Goal: Task Accomplishment & Management: Use online tool/utility

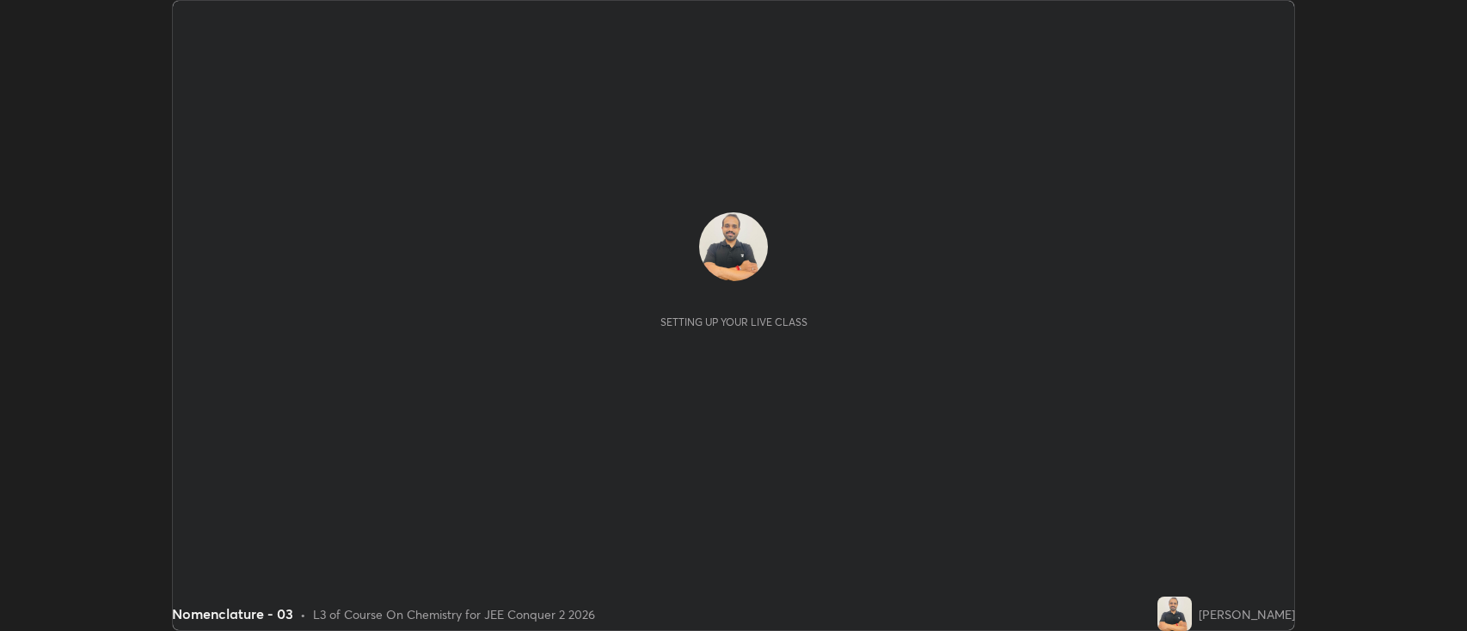
scroll to position [631, 1467]
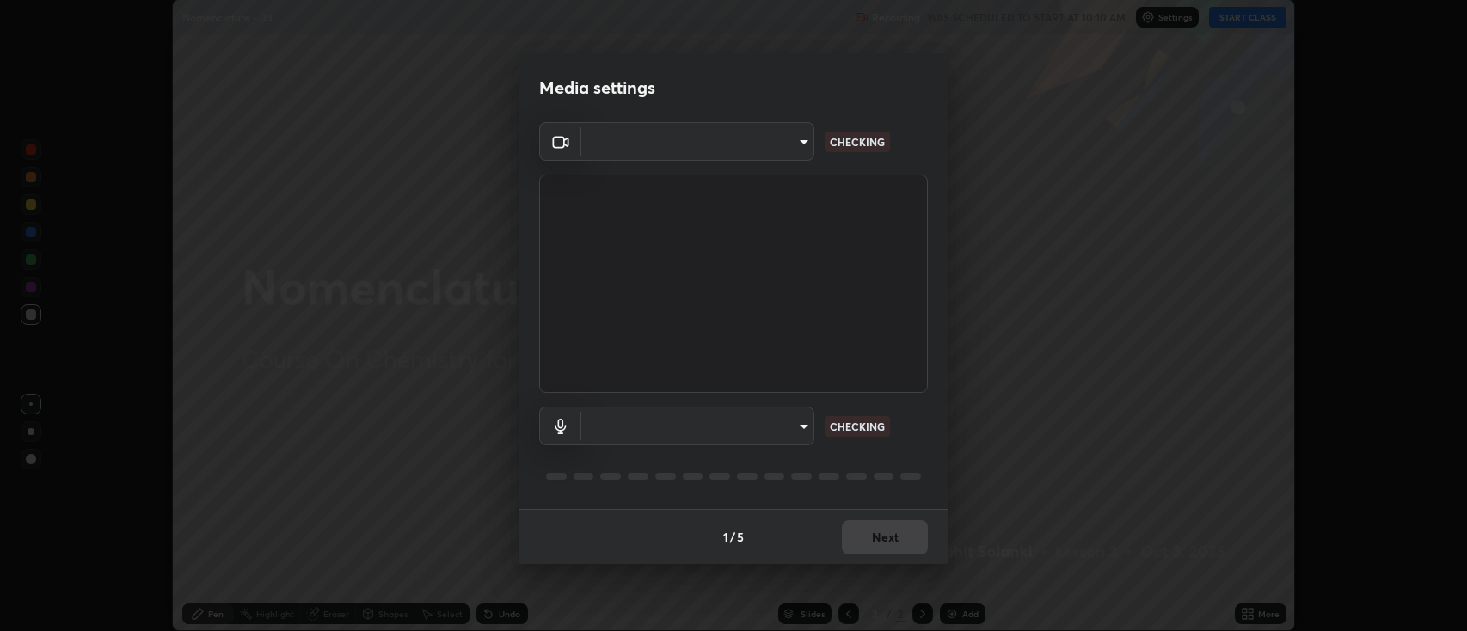
type input "2c539df44b605aa39b17bbacab34c2b800175de7e12b0f96efb5519cb0c2d180"
type input "default"
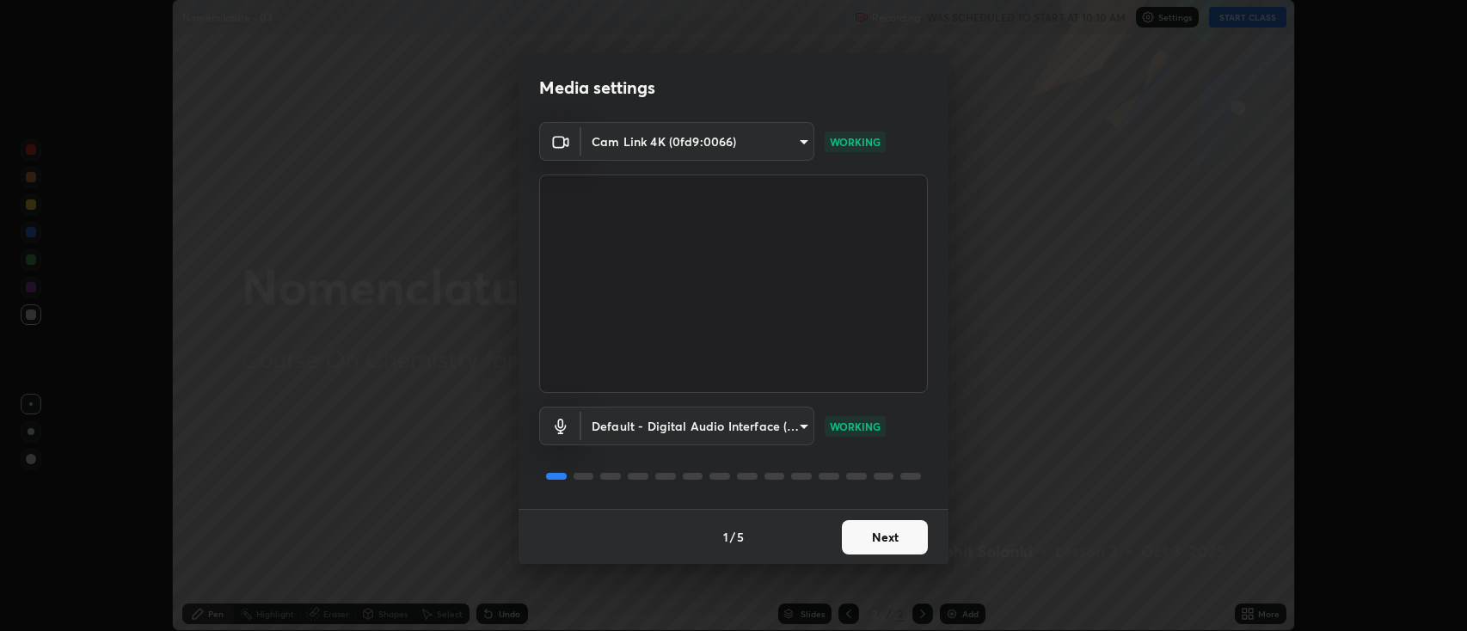
click at [884, 540] on button "Next" at bounding box center [885, 537] width 86 height 34
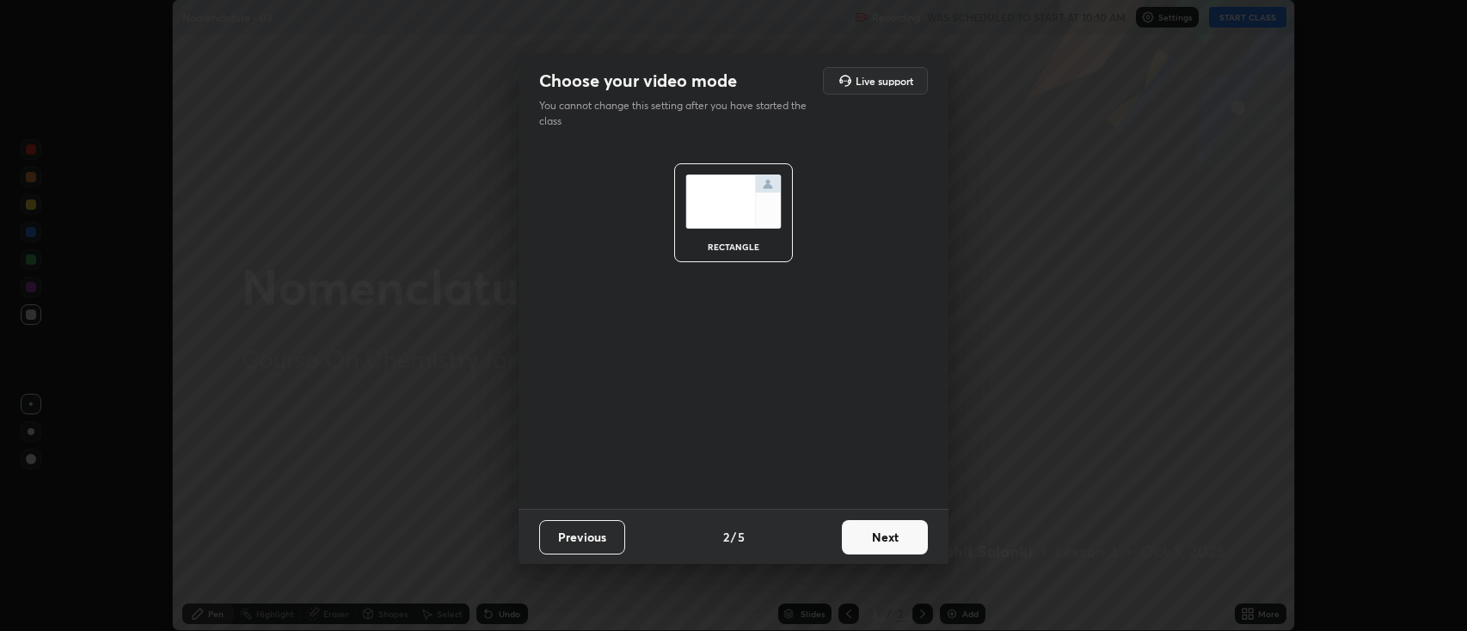
click at [878, 537] on button "Next" at bounding box center [885, 537] width 86 height 34
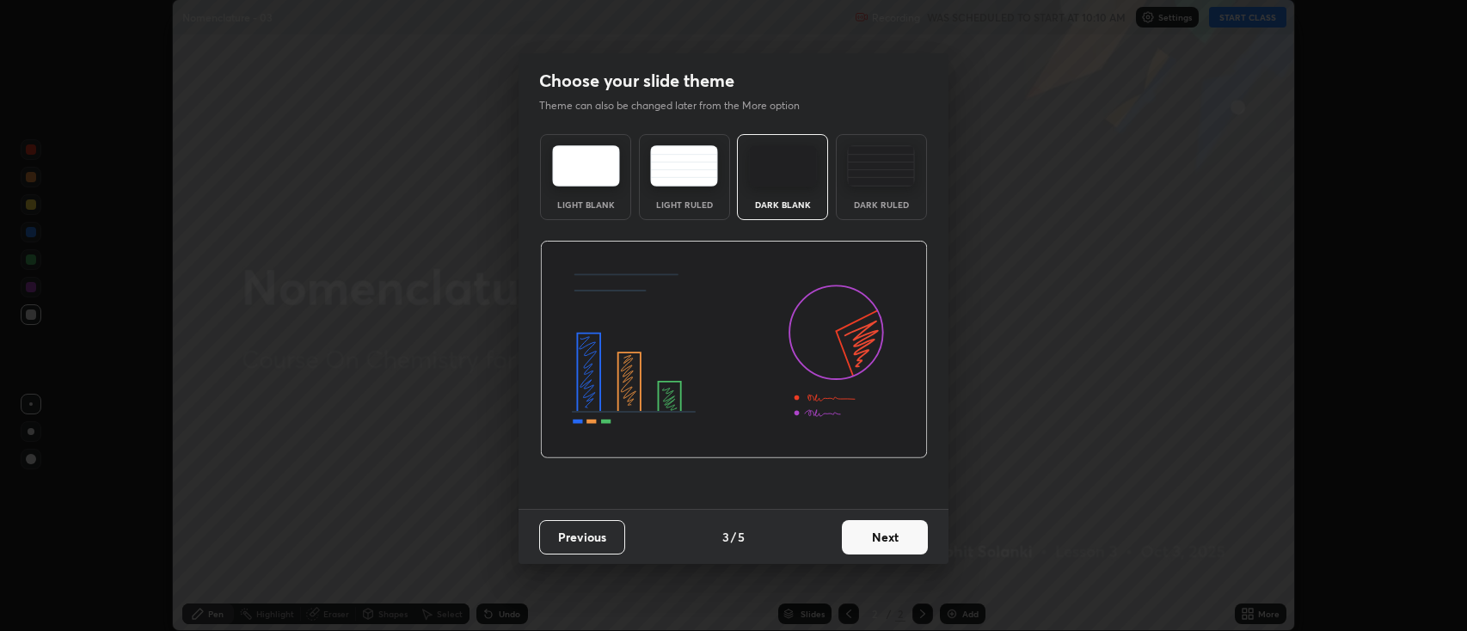
click at [855, 193] on div "Dark Ruled" at bounding box center [881, 177] width 91 height 86
click at [862, 535] on button "Next" at bounding box center [885, 537] width 86 height 34
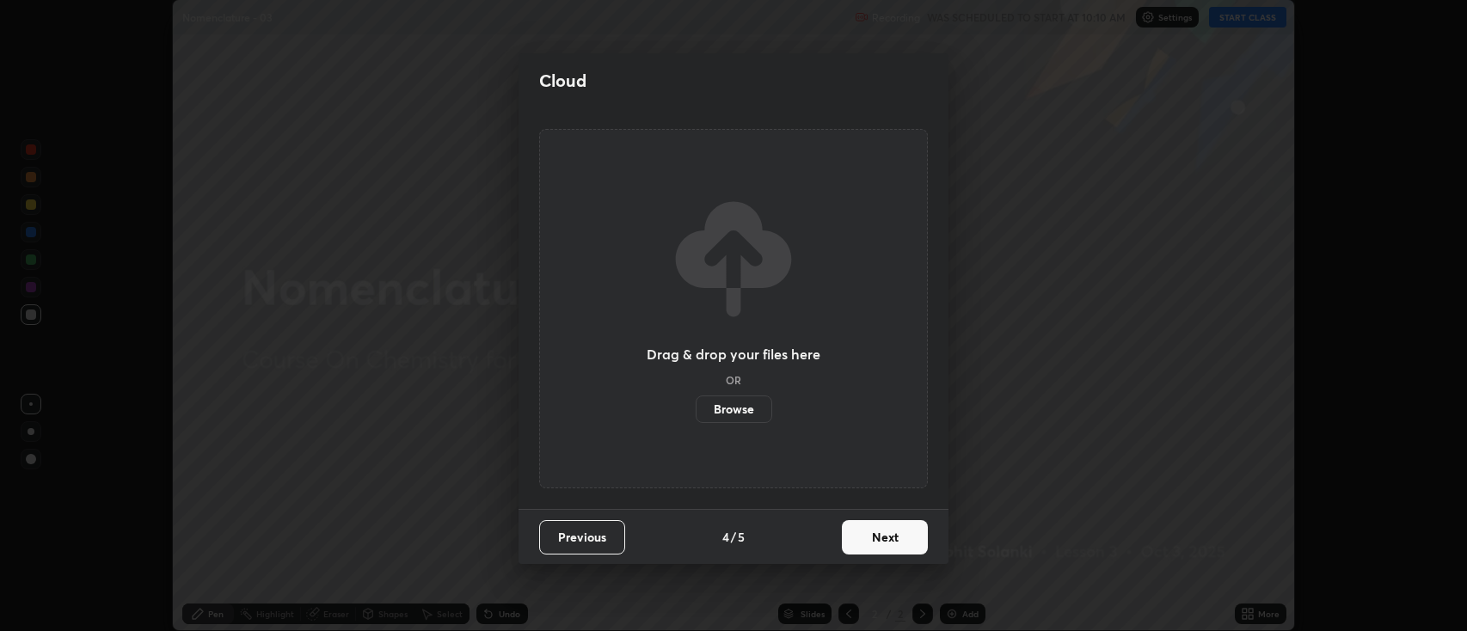
click at [867, 535] on button "Next" at bounding box center [885, 537] width 86 height 34
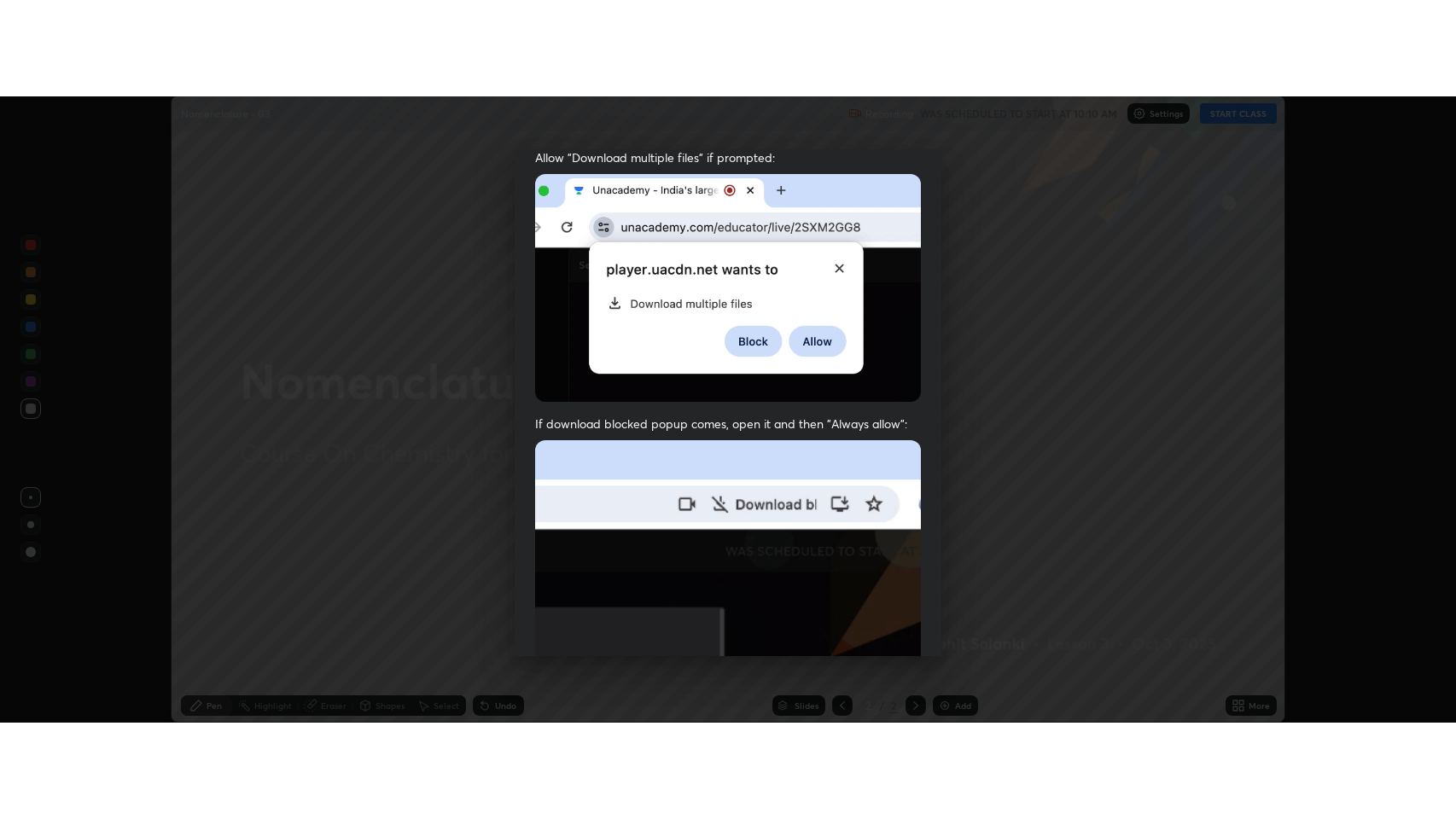
scroll to position [346, 0]
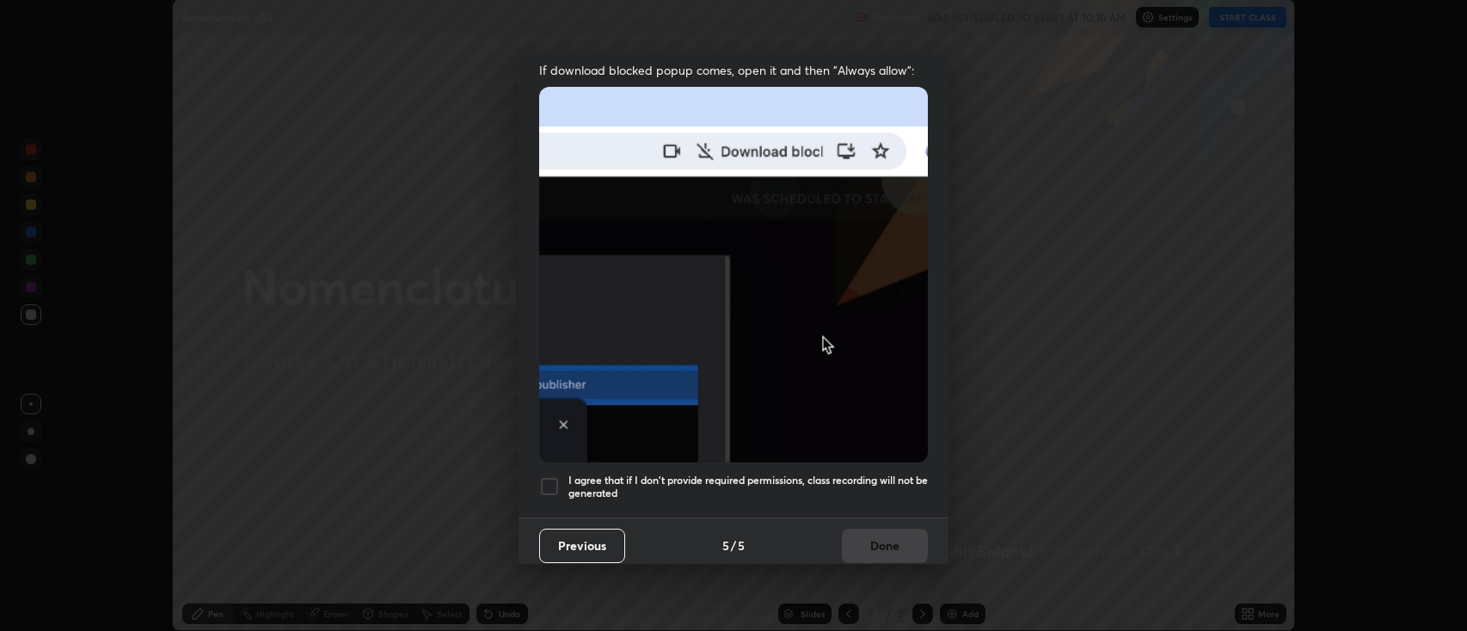
click at [549, 480] on div at bounding box center [549, 486] width 21 height 21
click at [850, 531] on button "Done" at bounding box center [885, 546] width 86 height 34
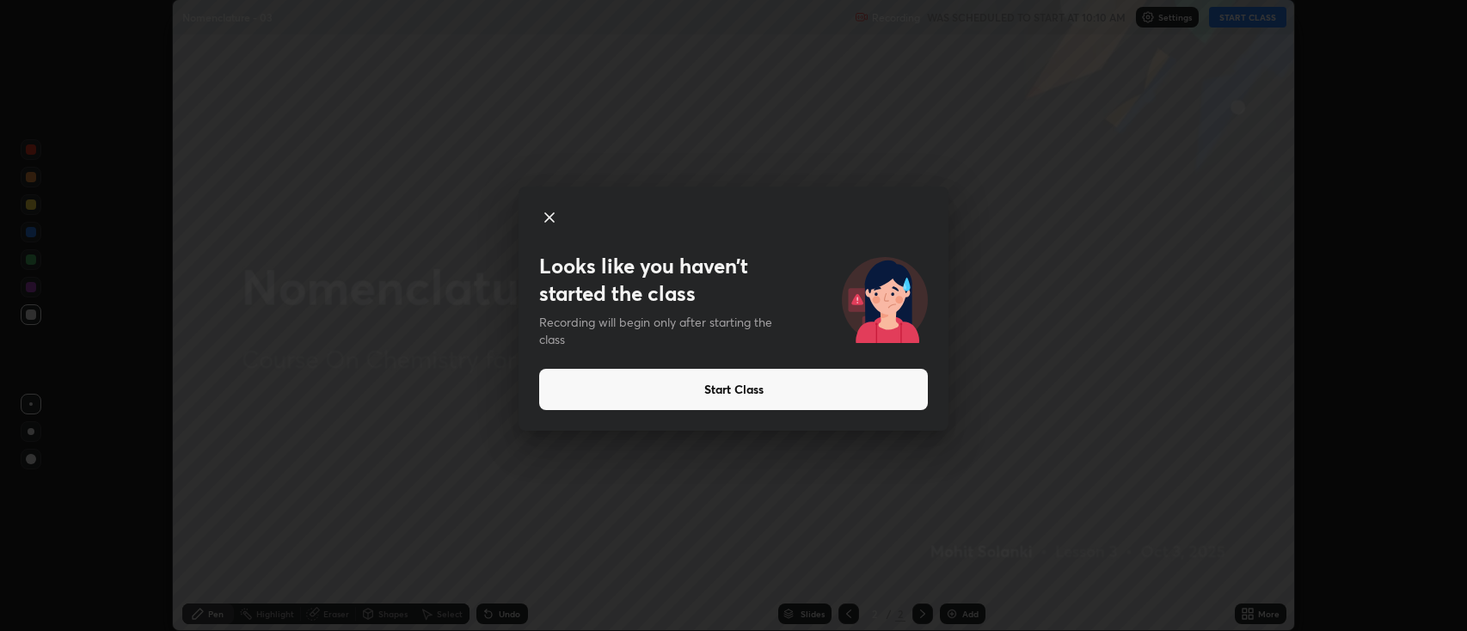
click at [709, 380] on button "Start Class" at bounding box center [733, 389] width 389 height 41
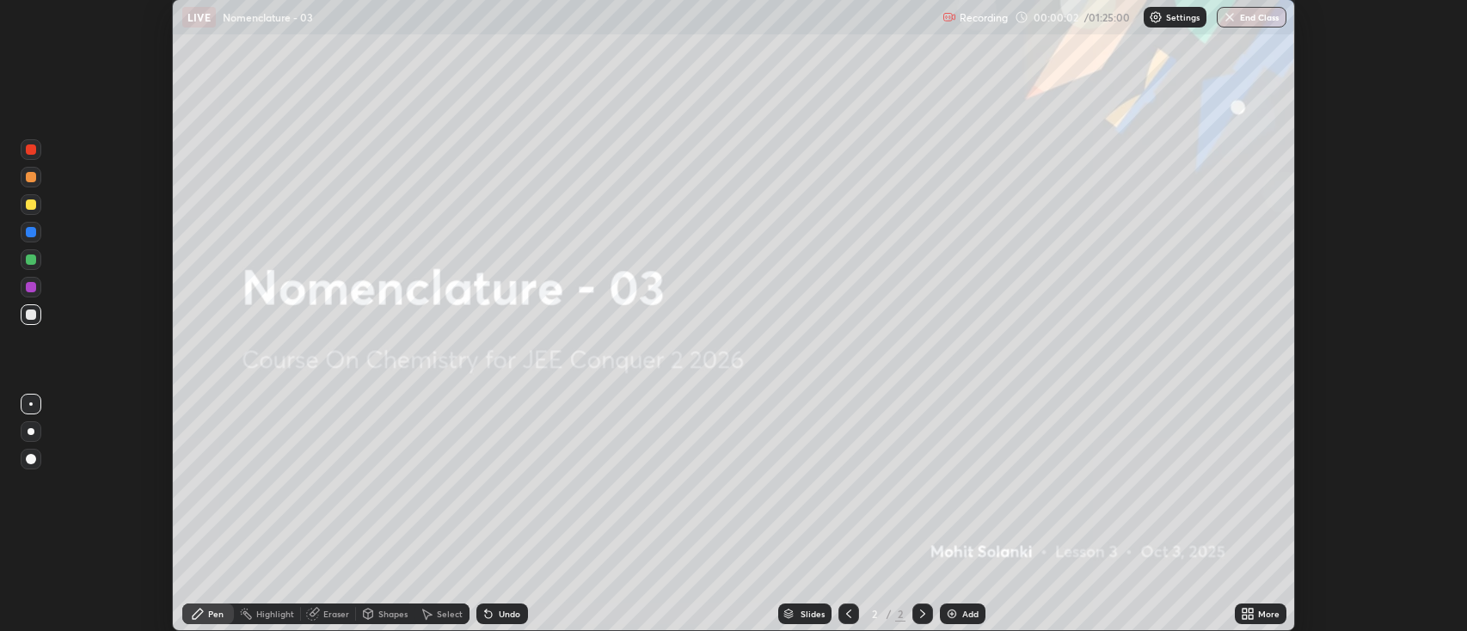
click at [958, 610] on div "Add" at bounding box center [963, 614] width 46 height 21
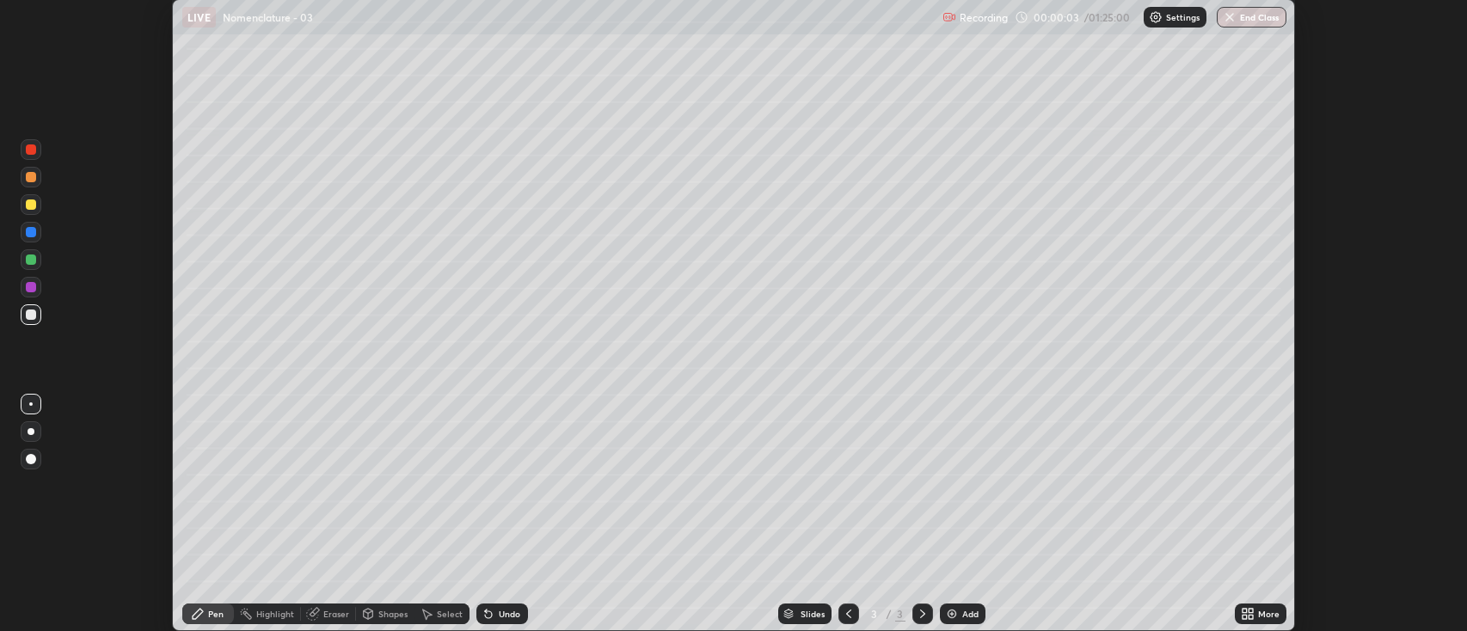
click at [1252, 622] on div "More" at bounding box center [1261, 614] width 52 height 21
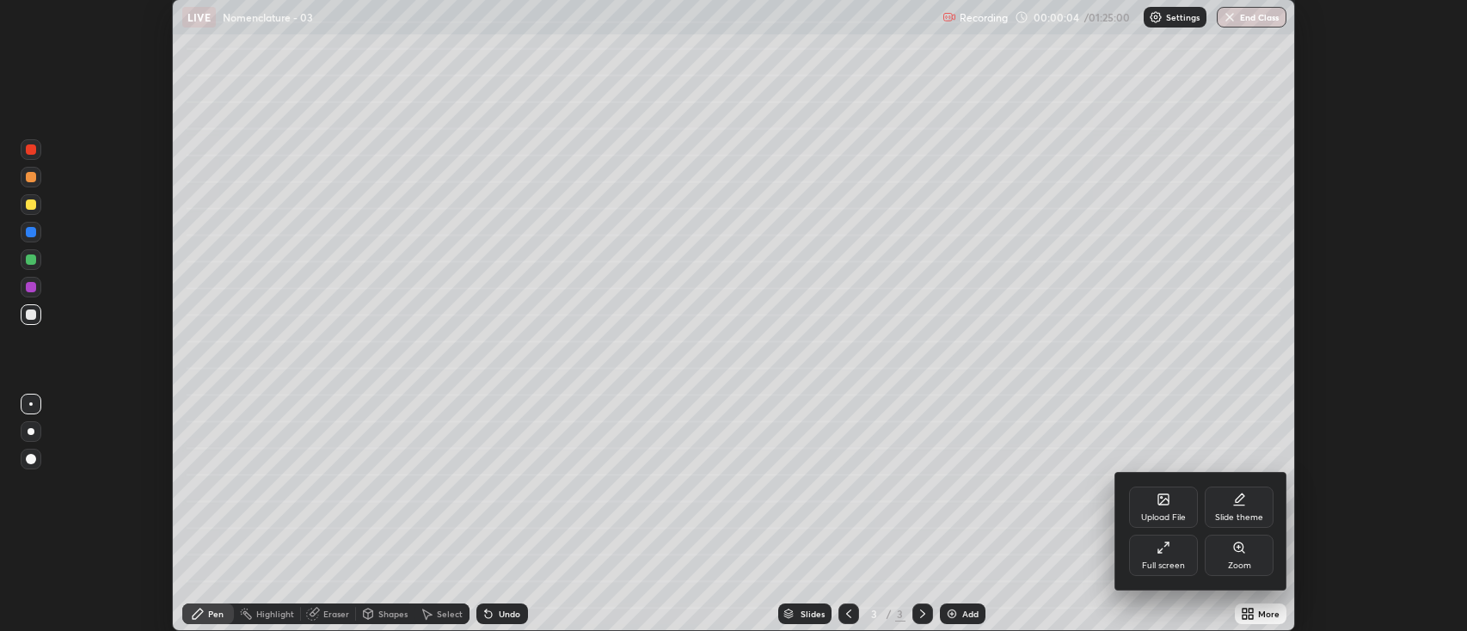
click at [1180, 564] on div "Full screen" at bounding box center [1163, 565] width 43 height 9
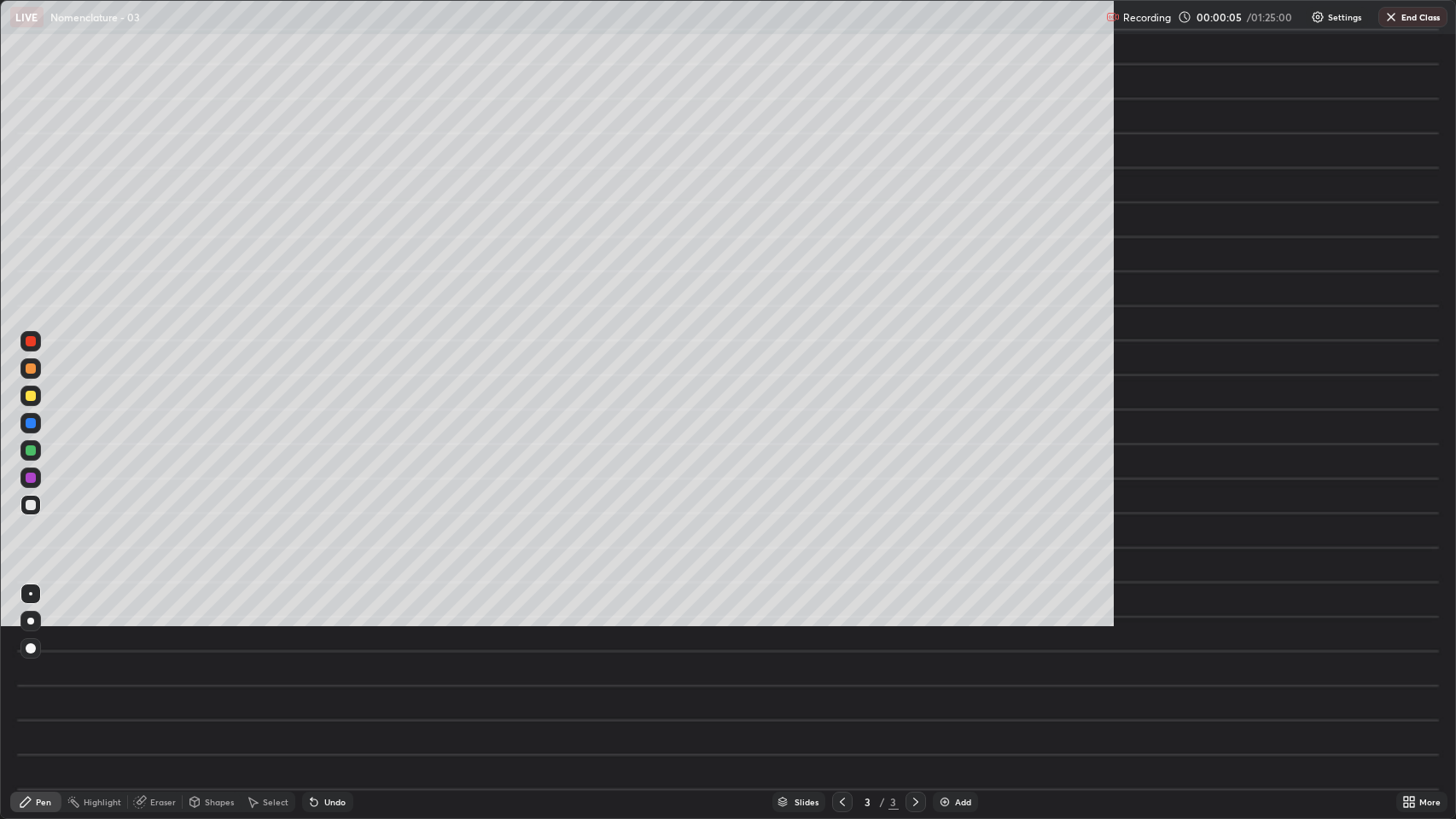
scroll to position [819, 1456]
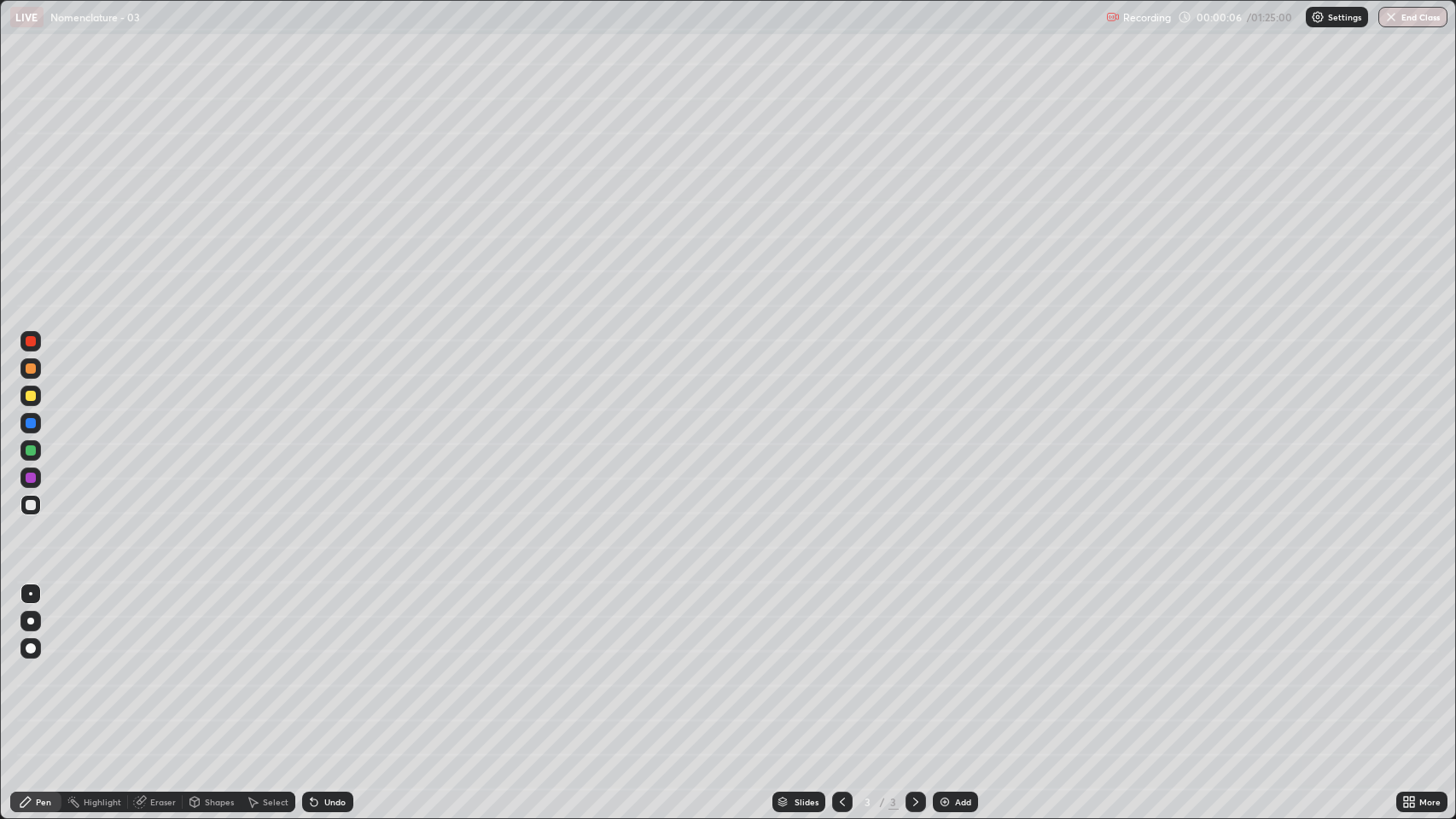
click at [1407, 625] on icon at bounding box center [1409, 802] width 14 height 14
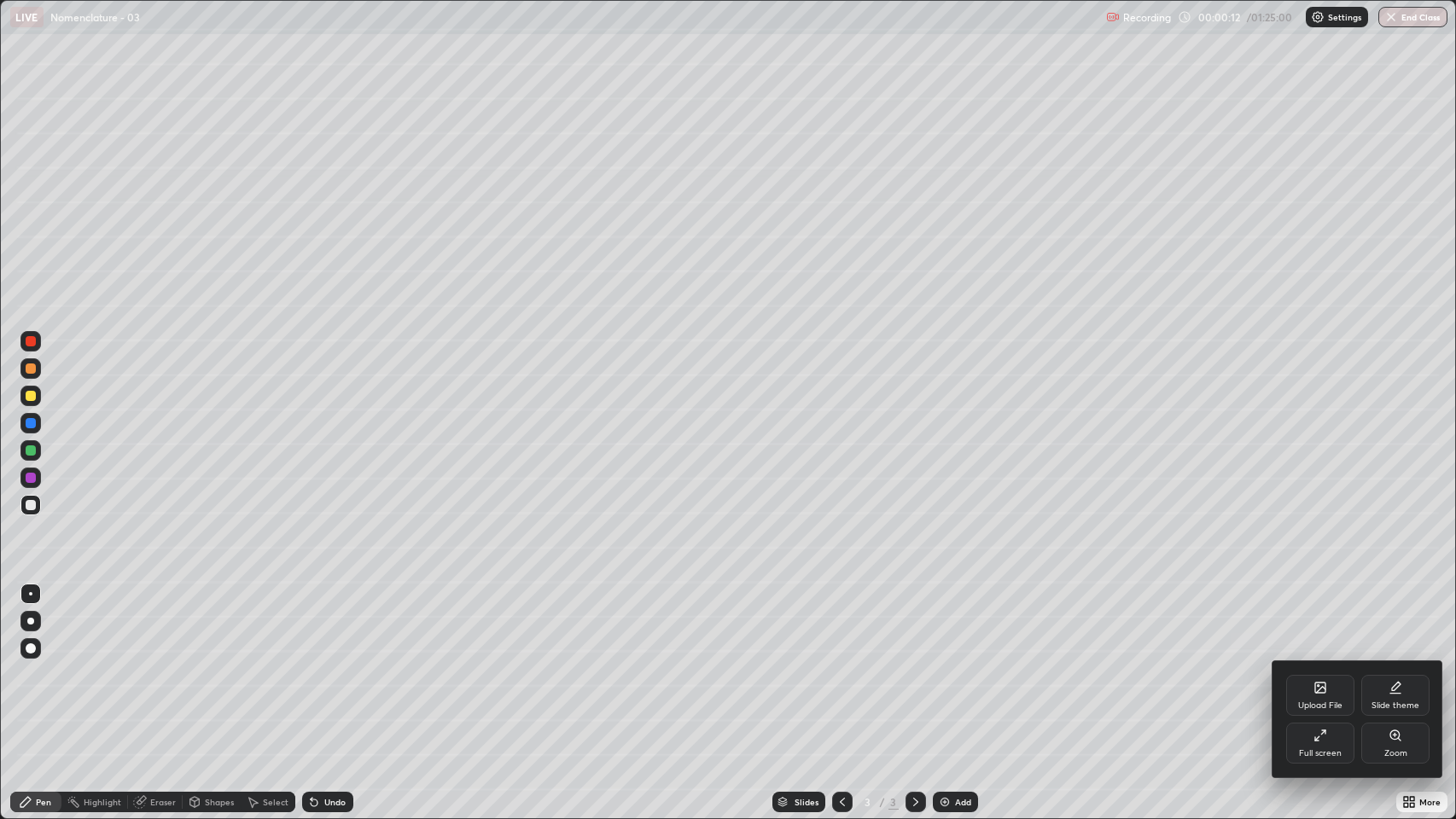
click at [31, 401] on div at bounding box center [728, 409] width 1456 height 819
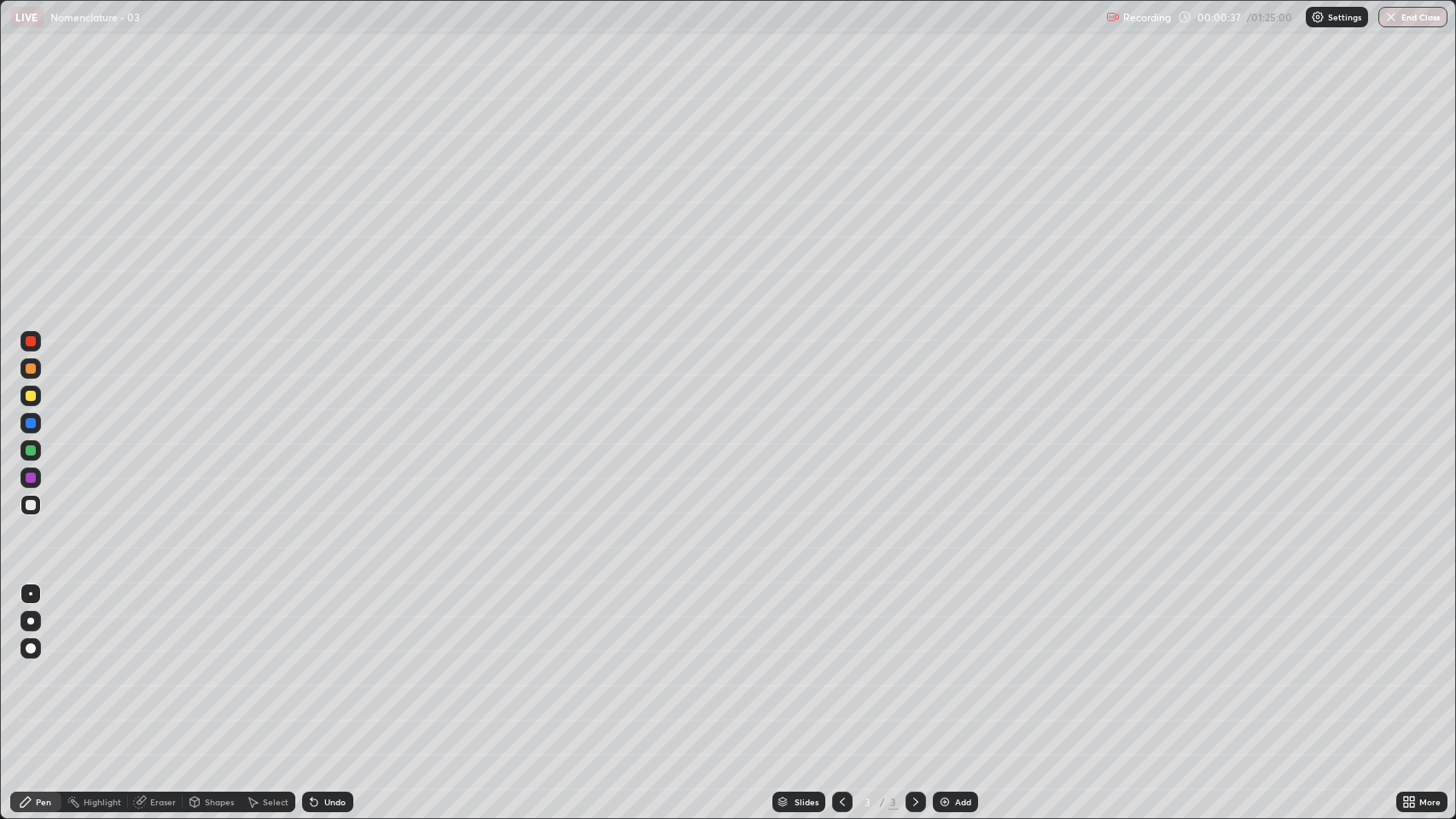
click at [30, 400] on div at bounding box center [31, 396] width 10 height 10
click at [31, 505] on div at bounding box center [31, 505] width 10 height 10
click at [31, 397] on div at bounding box center [31, 396] width 10 height 10
click at [33, 461] on div at bounding box center [31, 451] width 21 height 28
click at [916, 625] on icon at bounding box center [916, 802] width 14 height 14
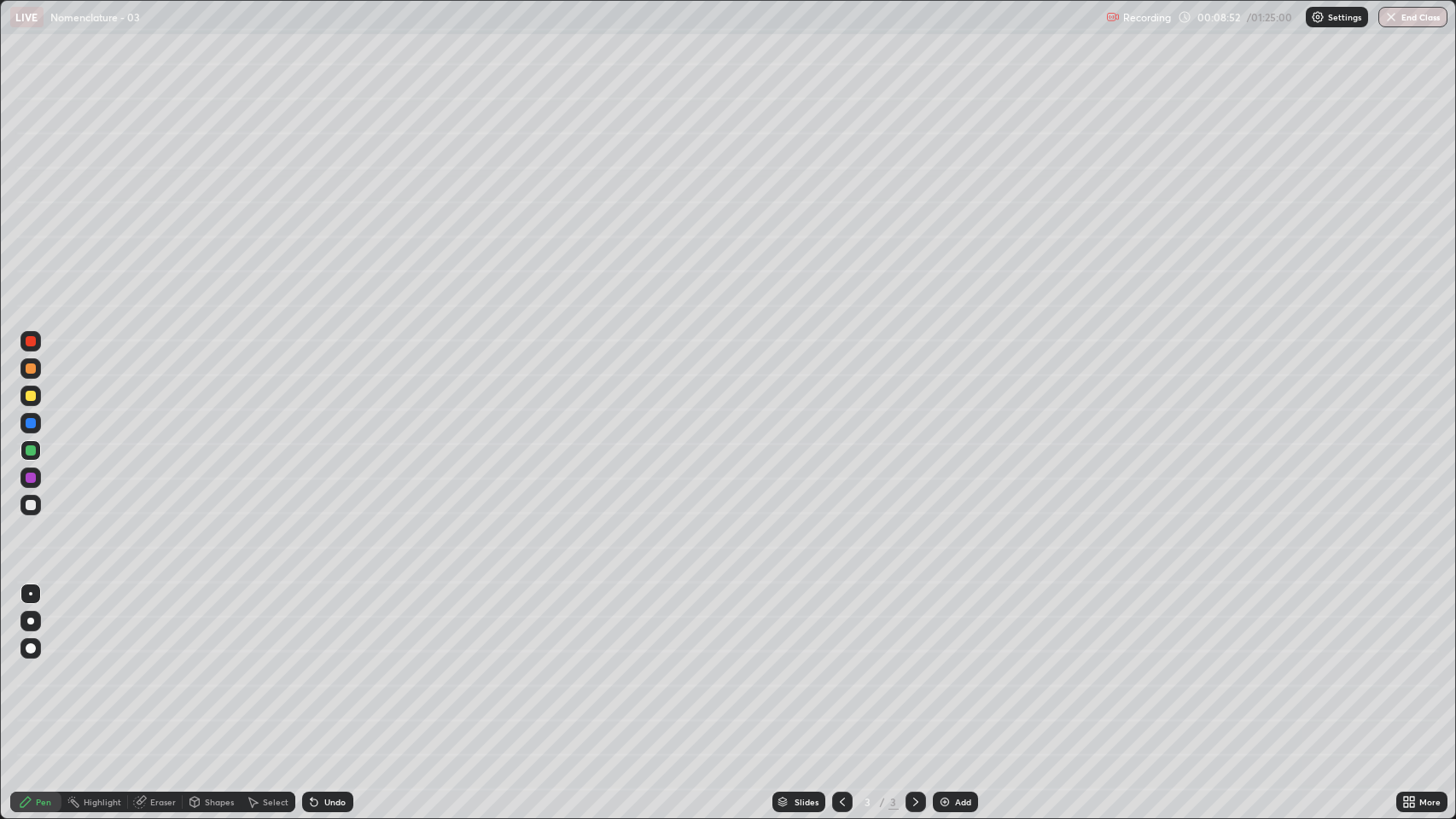
click at [948, 625] on img at bounding box center [945, 802] width 14 height 14
click at [209, 625] on div "Shapes" at bounding box center [211, 802] width 58 height 21
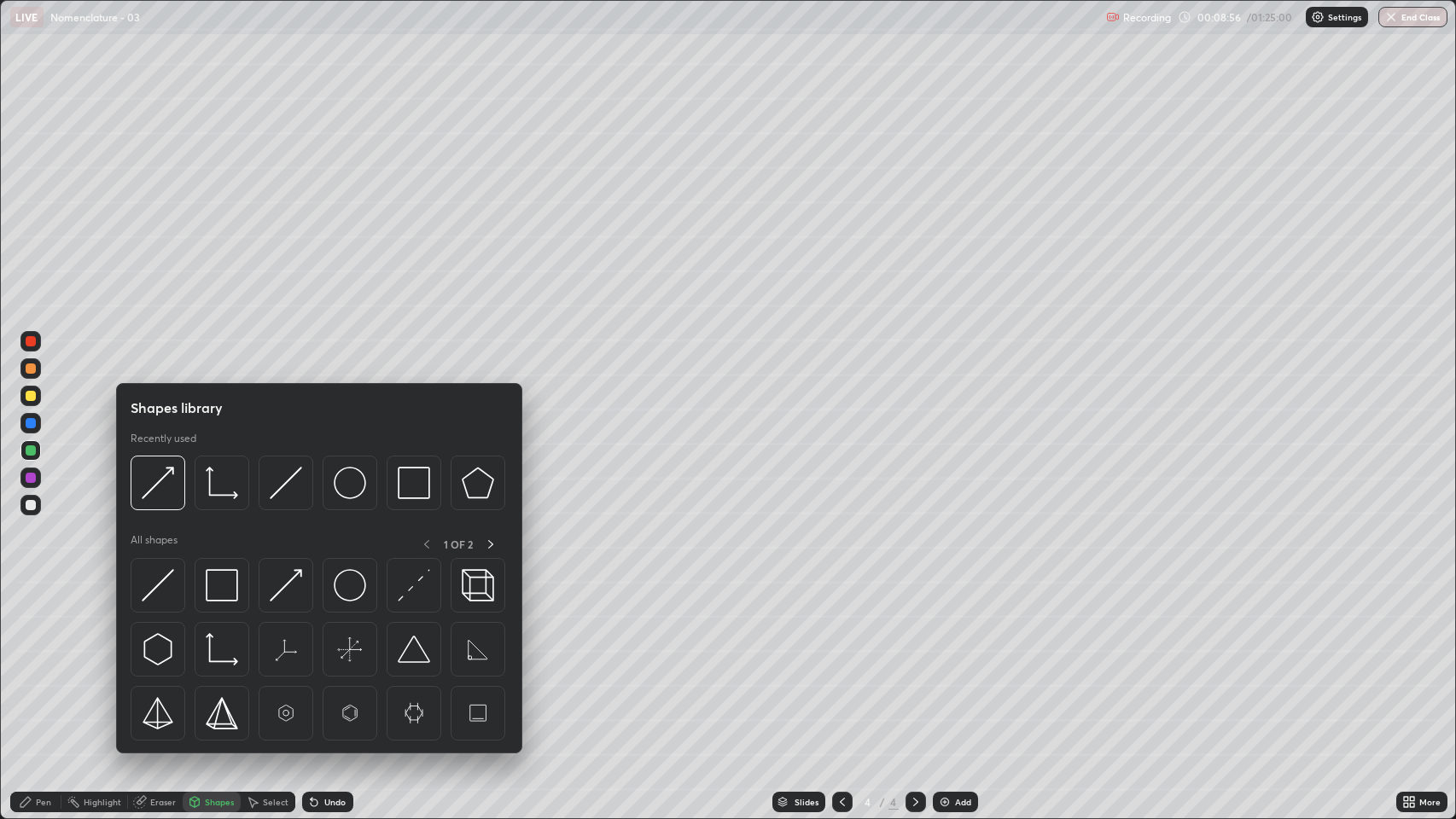
click at [34, 510] on div at bounding box center [31, 505] width 21 height 21
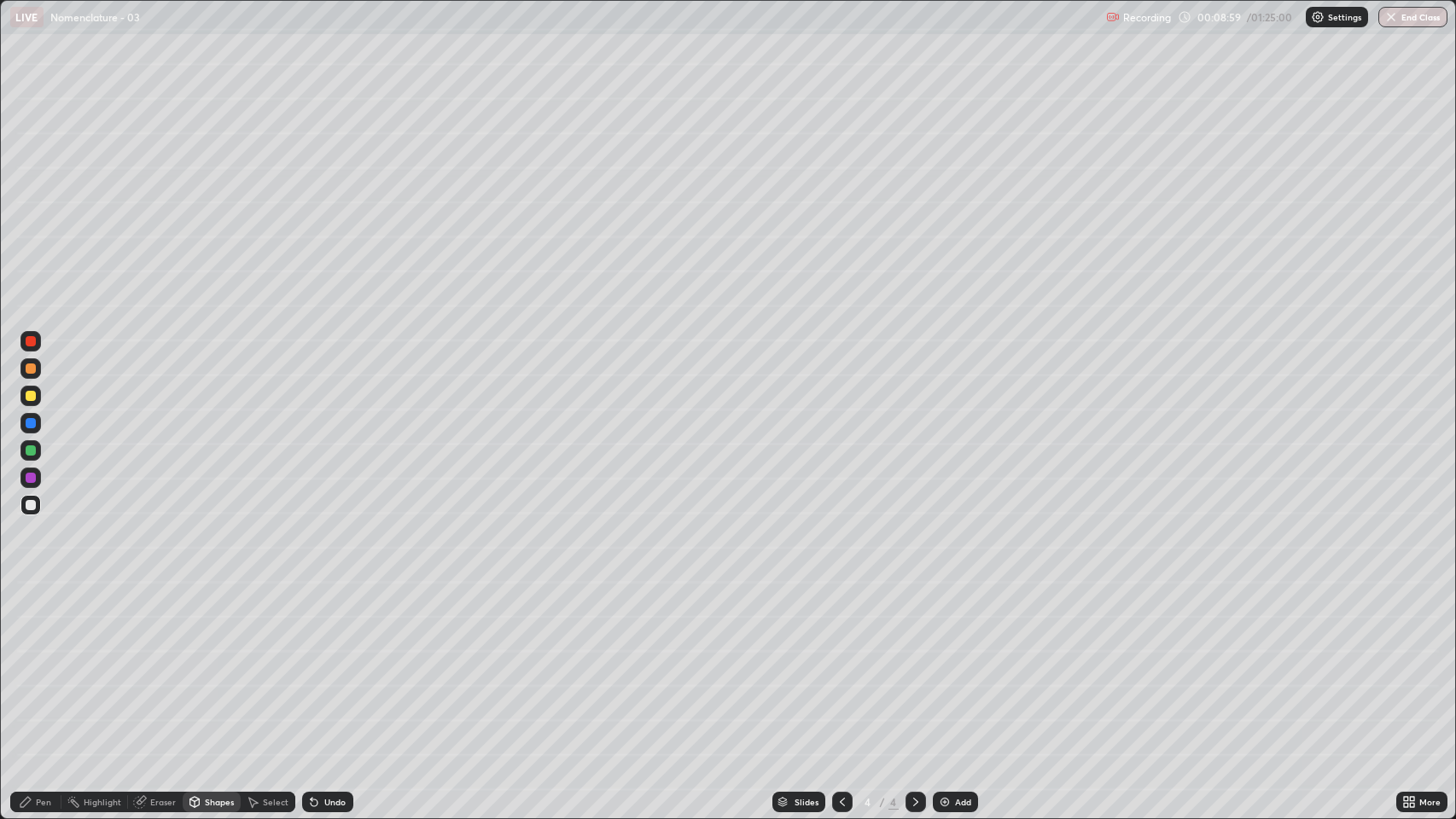
click at [323, 625] on div "Undo" at bounding box center [328, 802] width 52 height 21
click at [214, 625] on div "Shapes" at bounding box center [211, 802] width 58 height 21
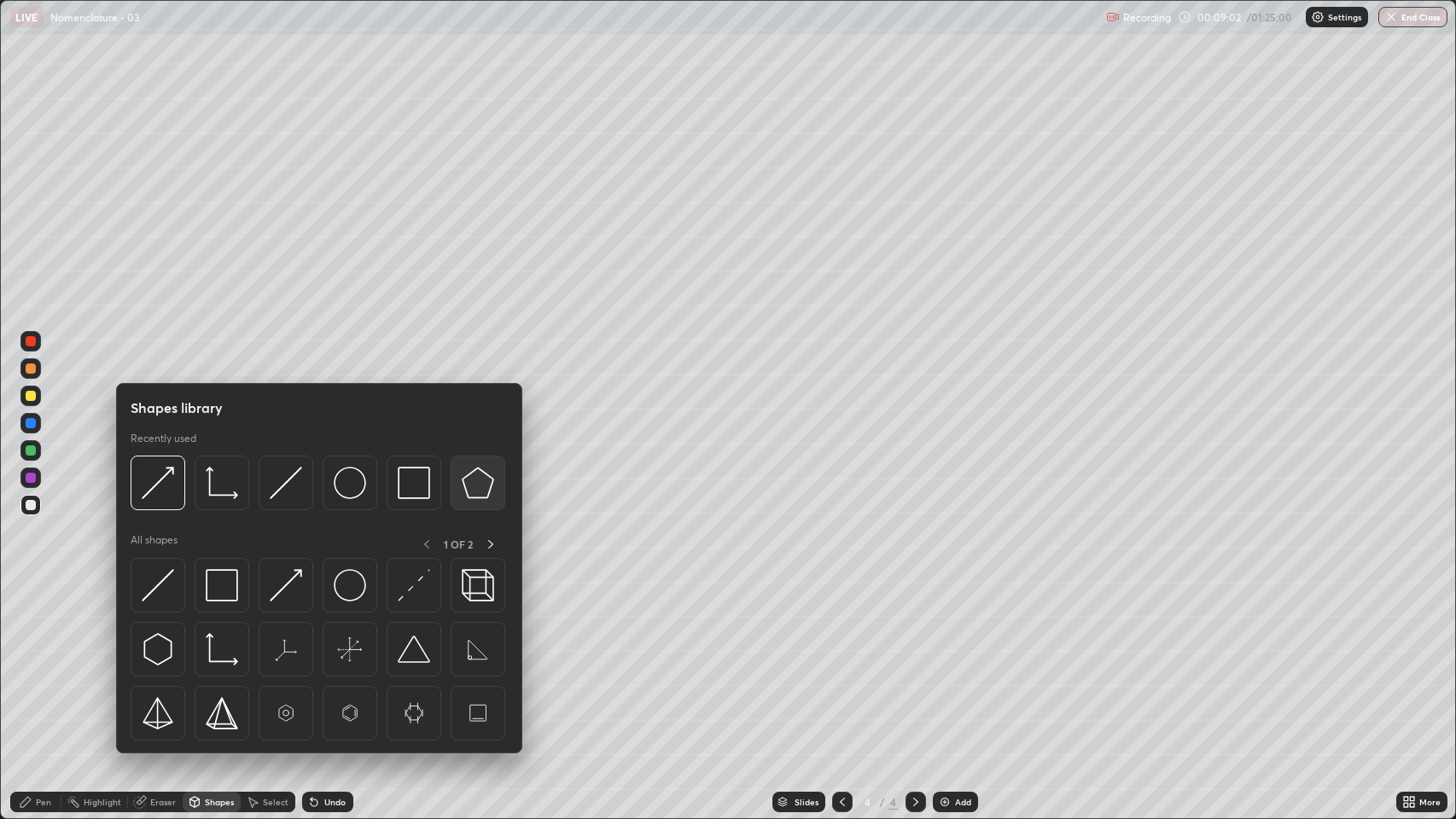
click at [475, 491] on img at bounding box center [477, 482] width 33 height 33
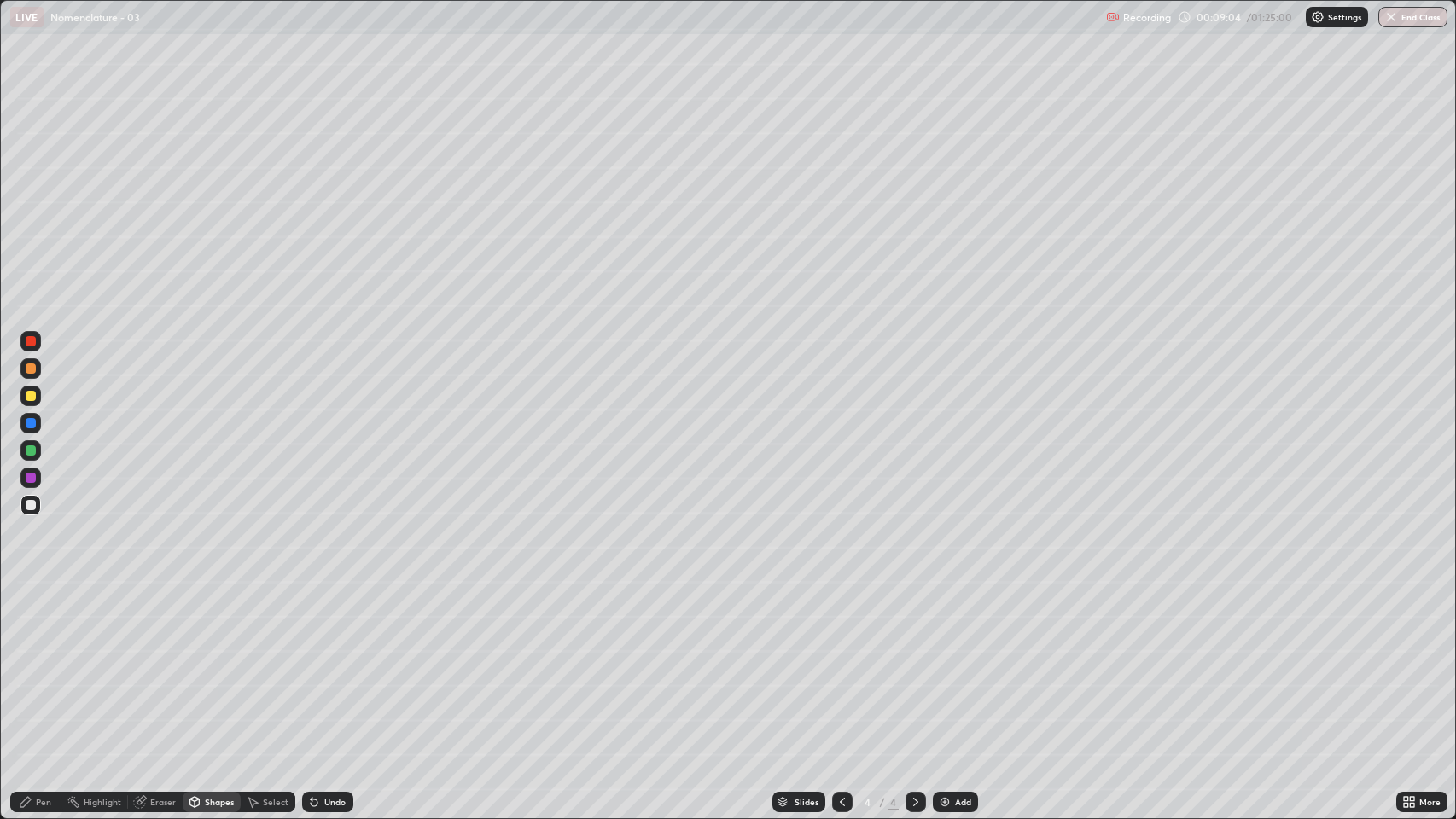
click at [217, 625] on div "Shapes" at bounding box center [218, 802] width 29 height 9
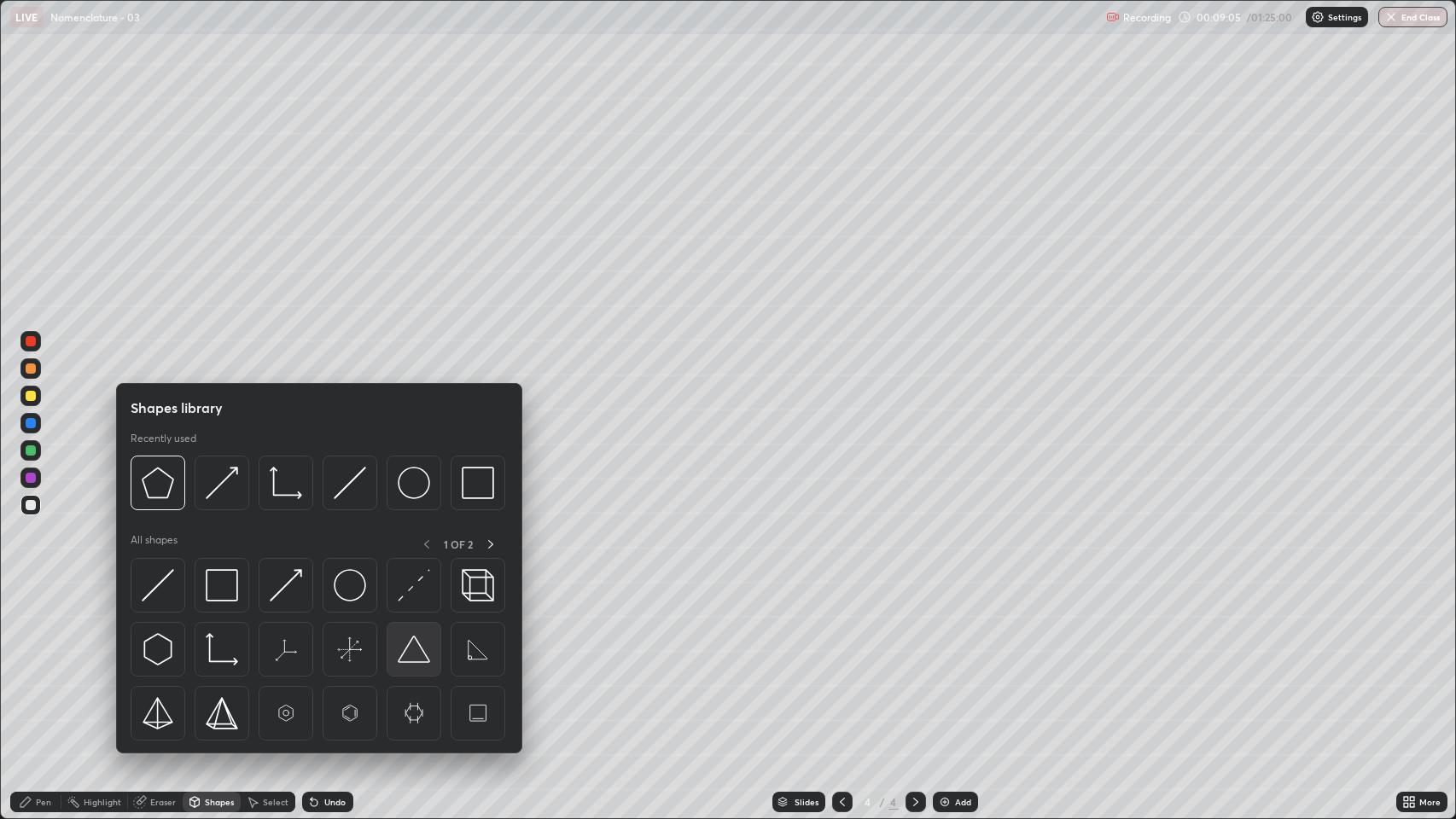
click at [412, 625] on div at bounding box center [413, 649] width 55 height 55
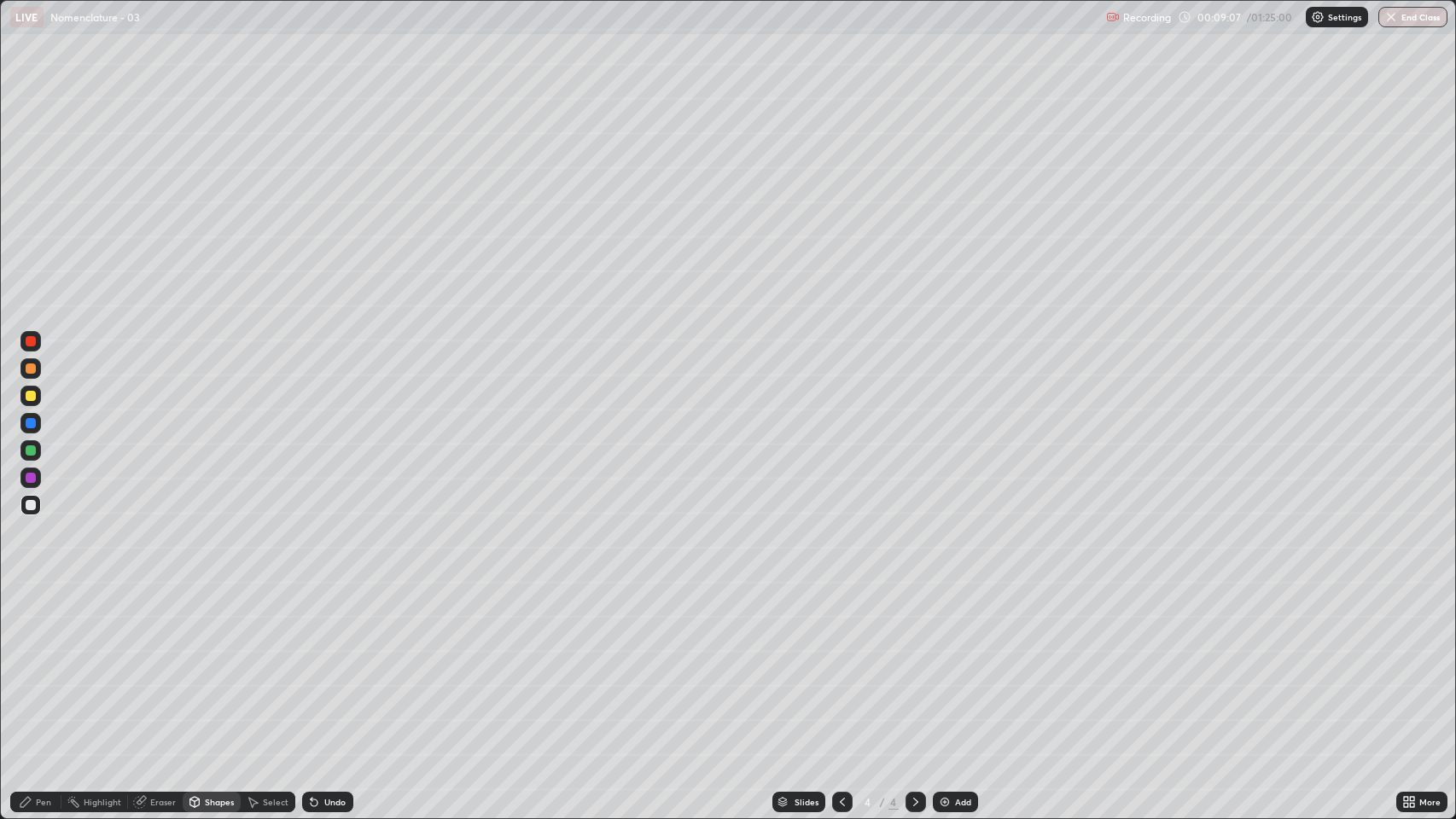
click at [216, 625] on div "Shapes" at bounding box center [218, 802] width 29 height 9
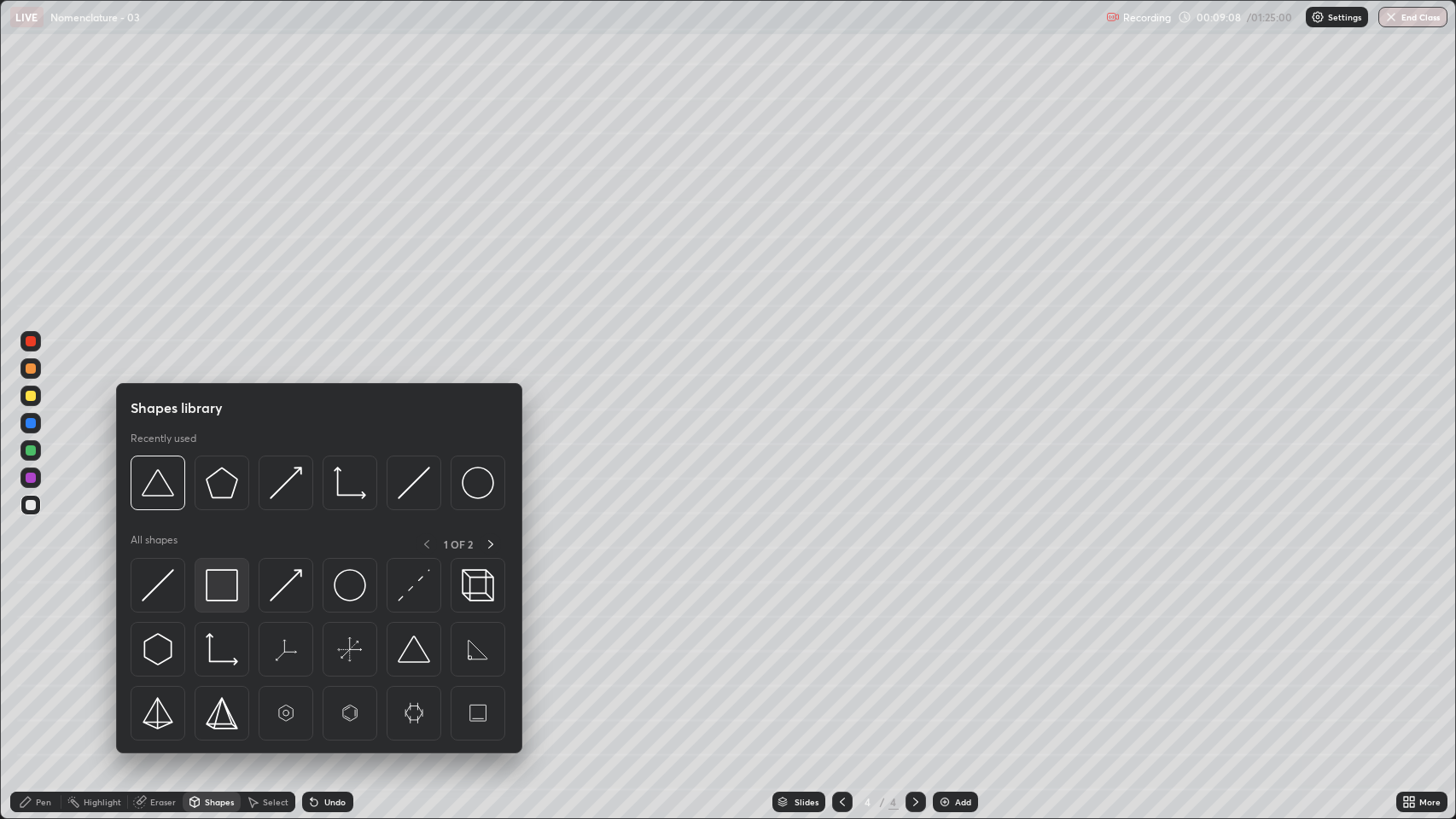
click at [227, 600] on img at bounding box center [221, 585] width 33 height 33
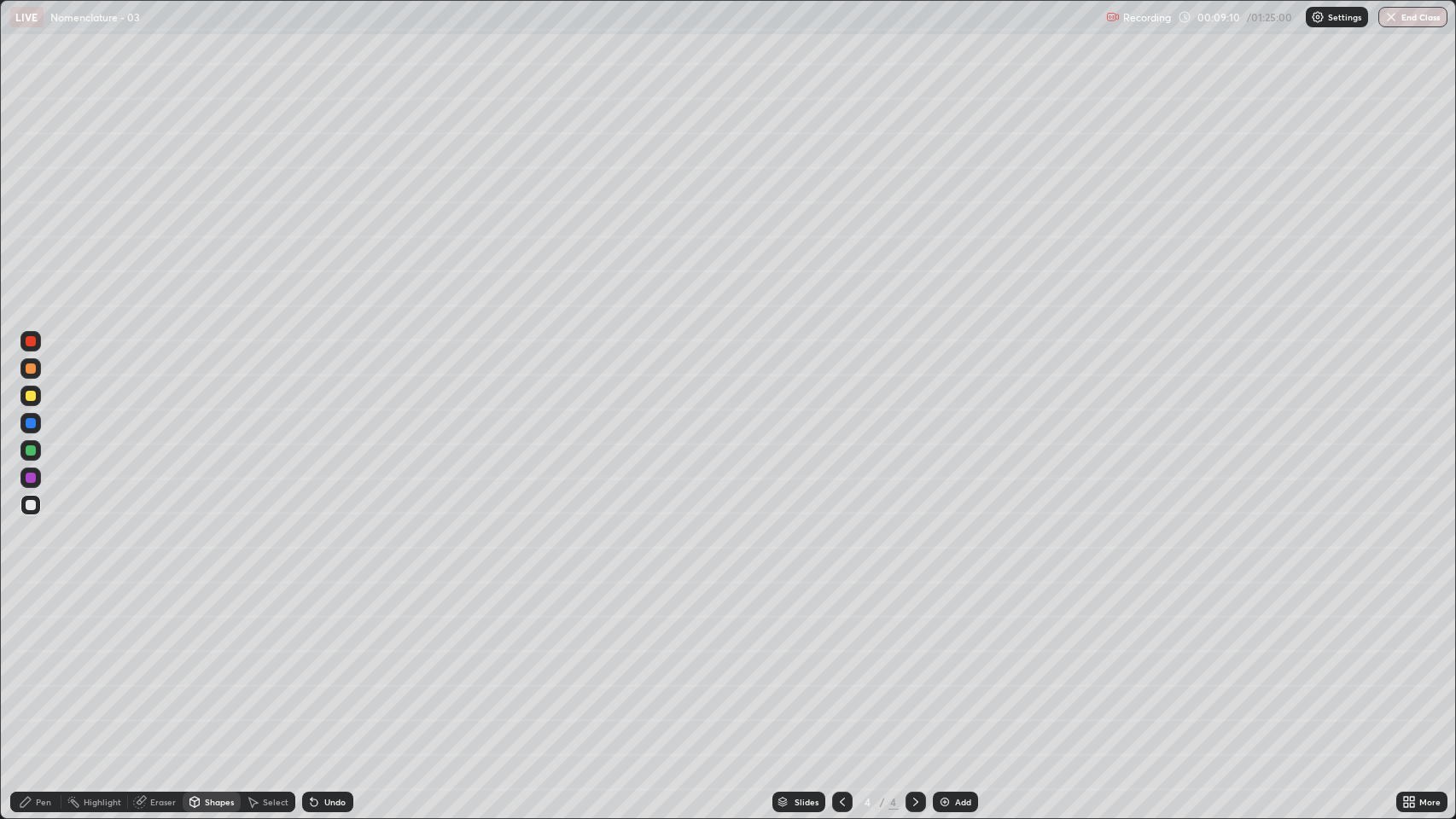
click at [216, 625] on div "Shapes" at bounding box center [218, 802] width 29 height 9
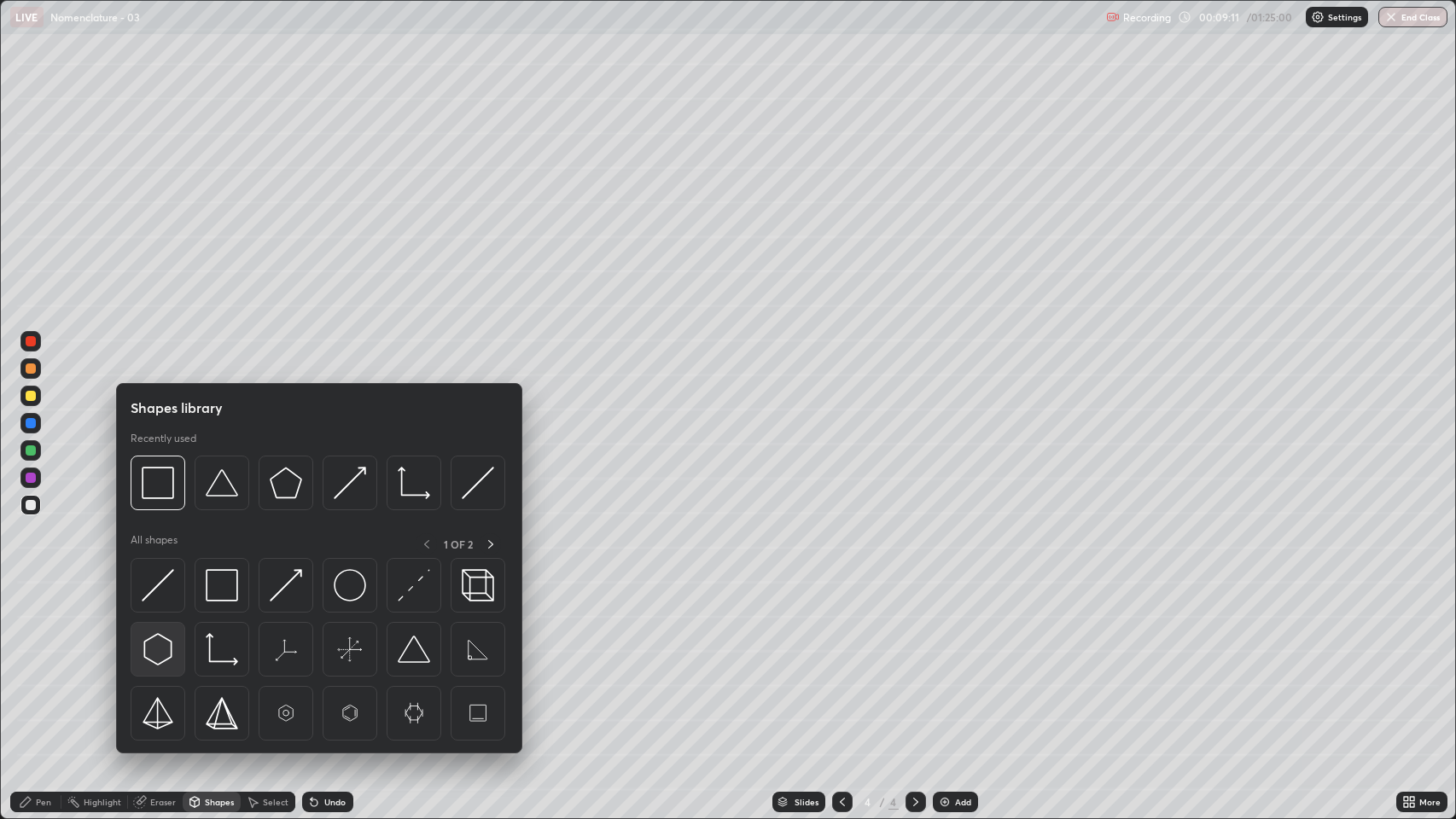
click at [172, 625] on img at bounding box center [158, 649] width 33 height 33
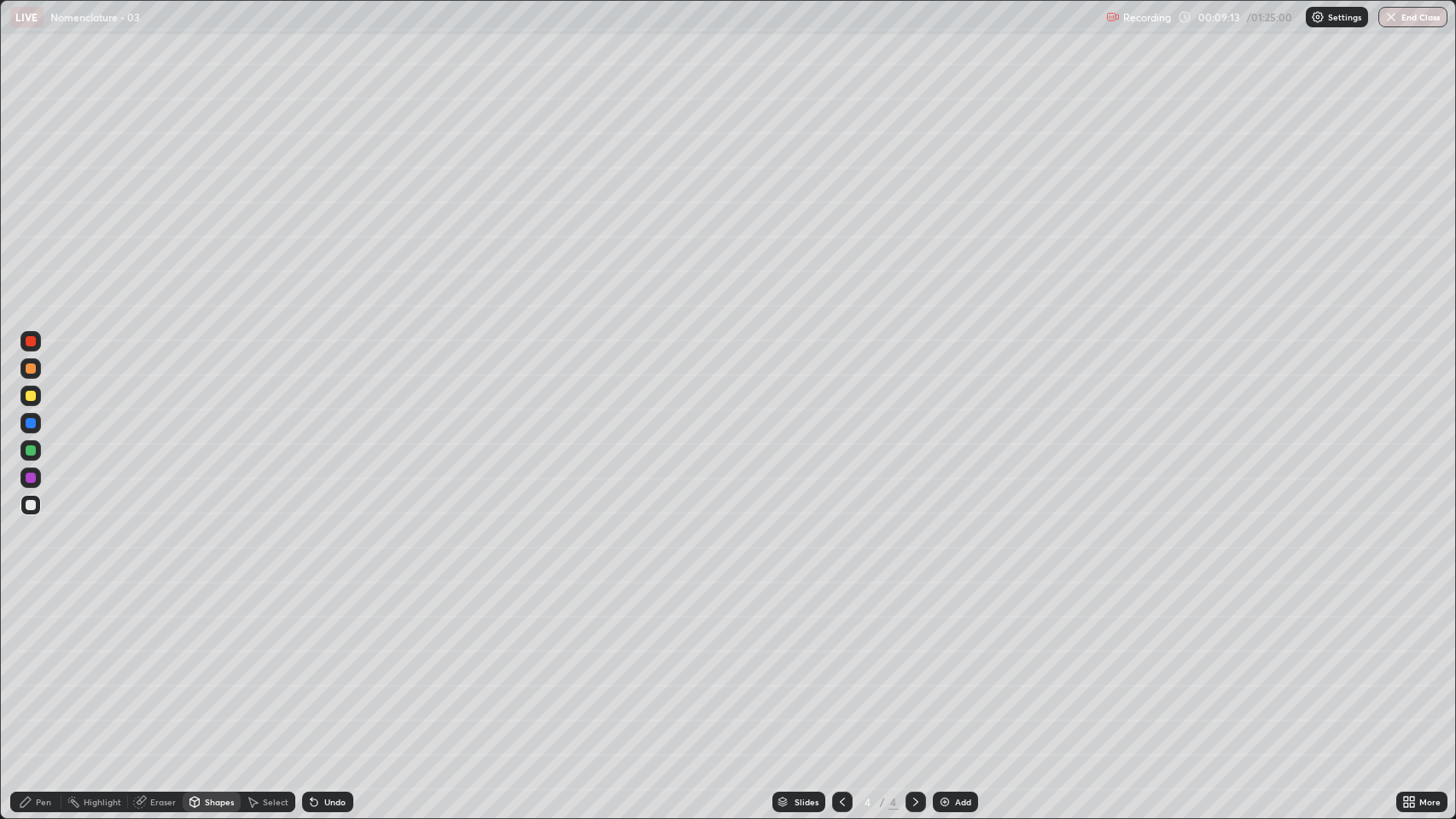
click at [212, 625] on div "Shapes" at bounding box center [218, 802] width 29 height 9
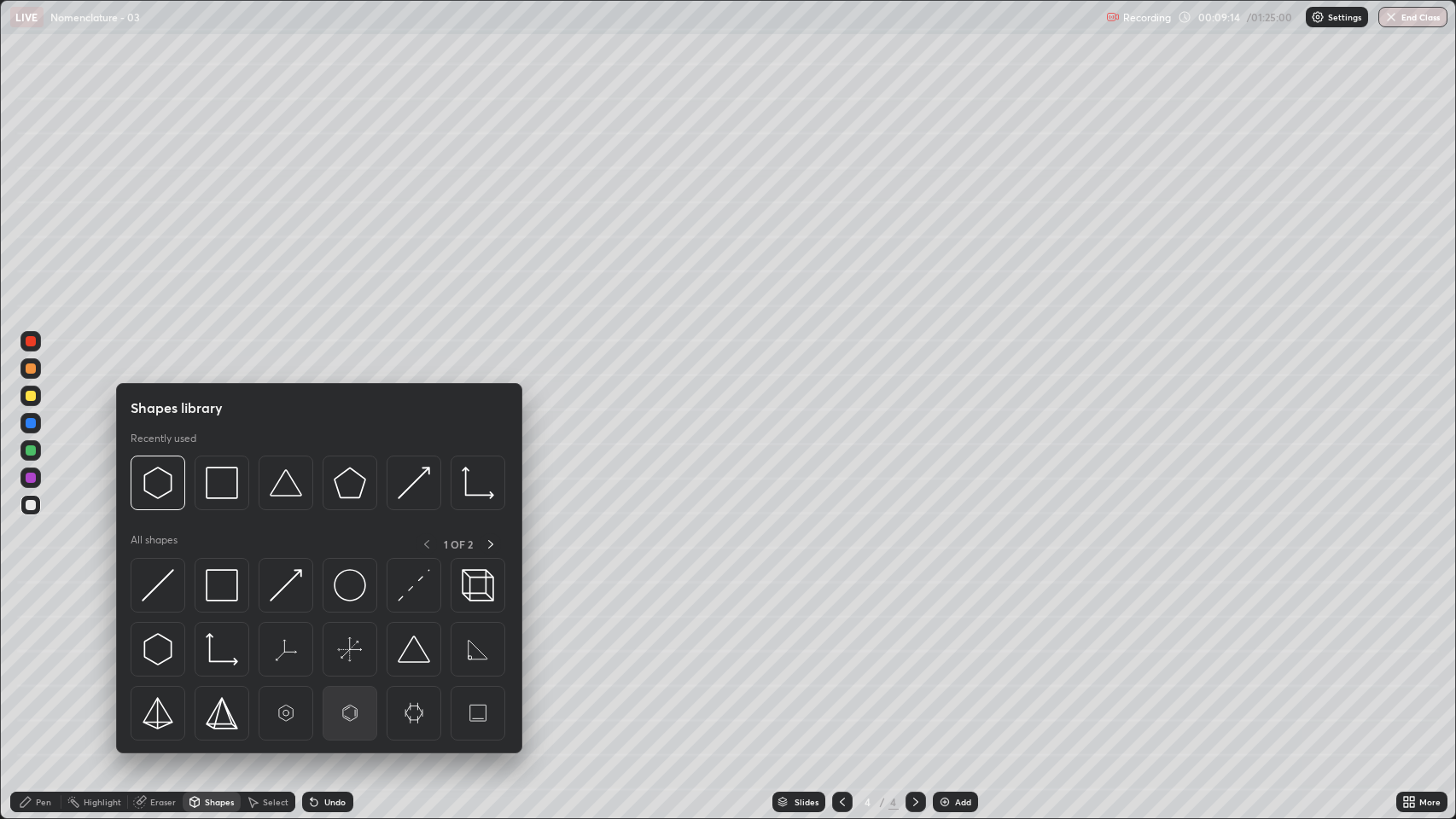
click at [348, 625] on img at bounding box center [349, 713] width 33 height 33
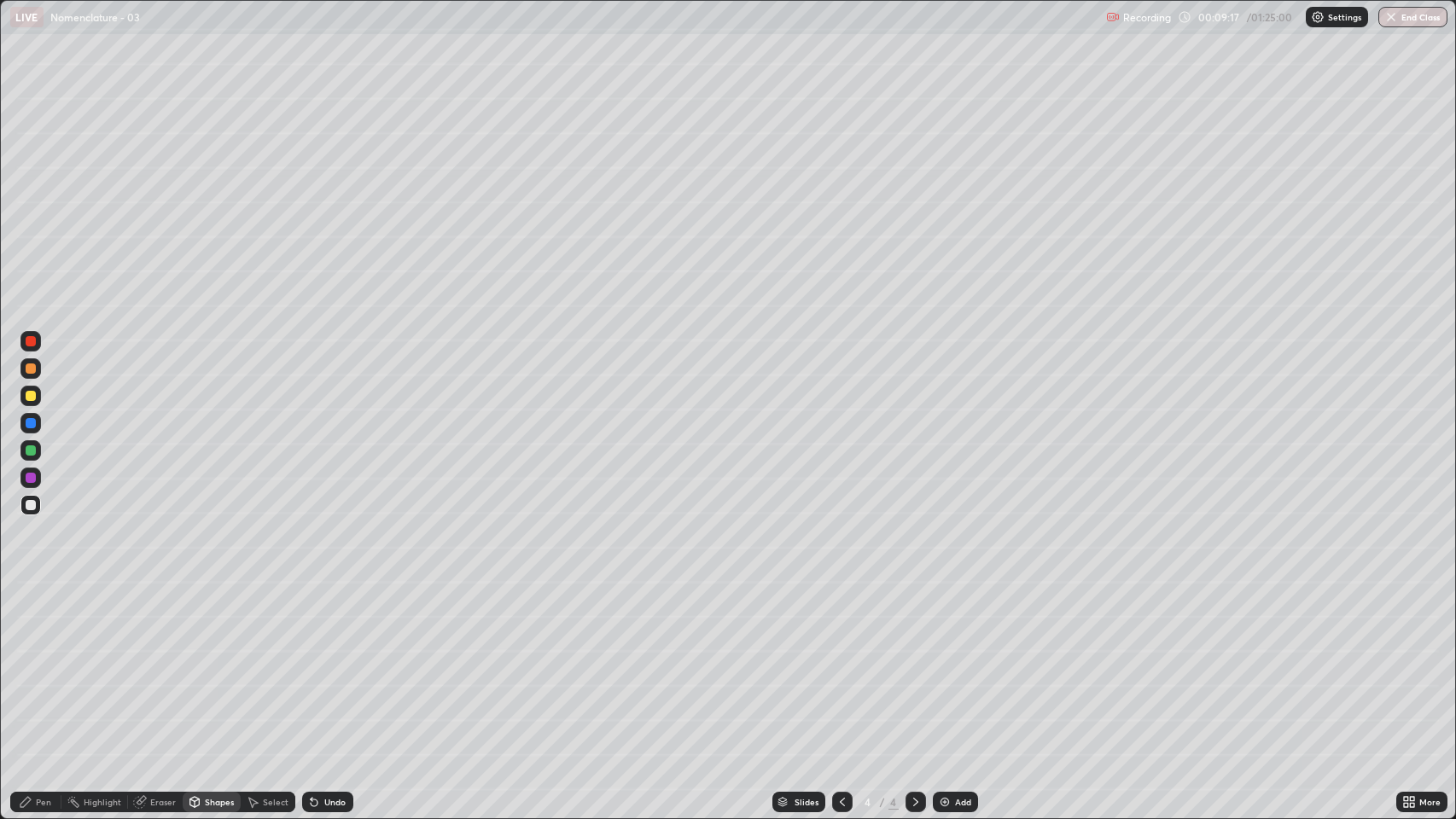
click at [225, 625] on div "Shapes" at bounding box center [218, 802] width 29 height 9
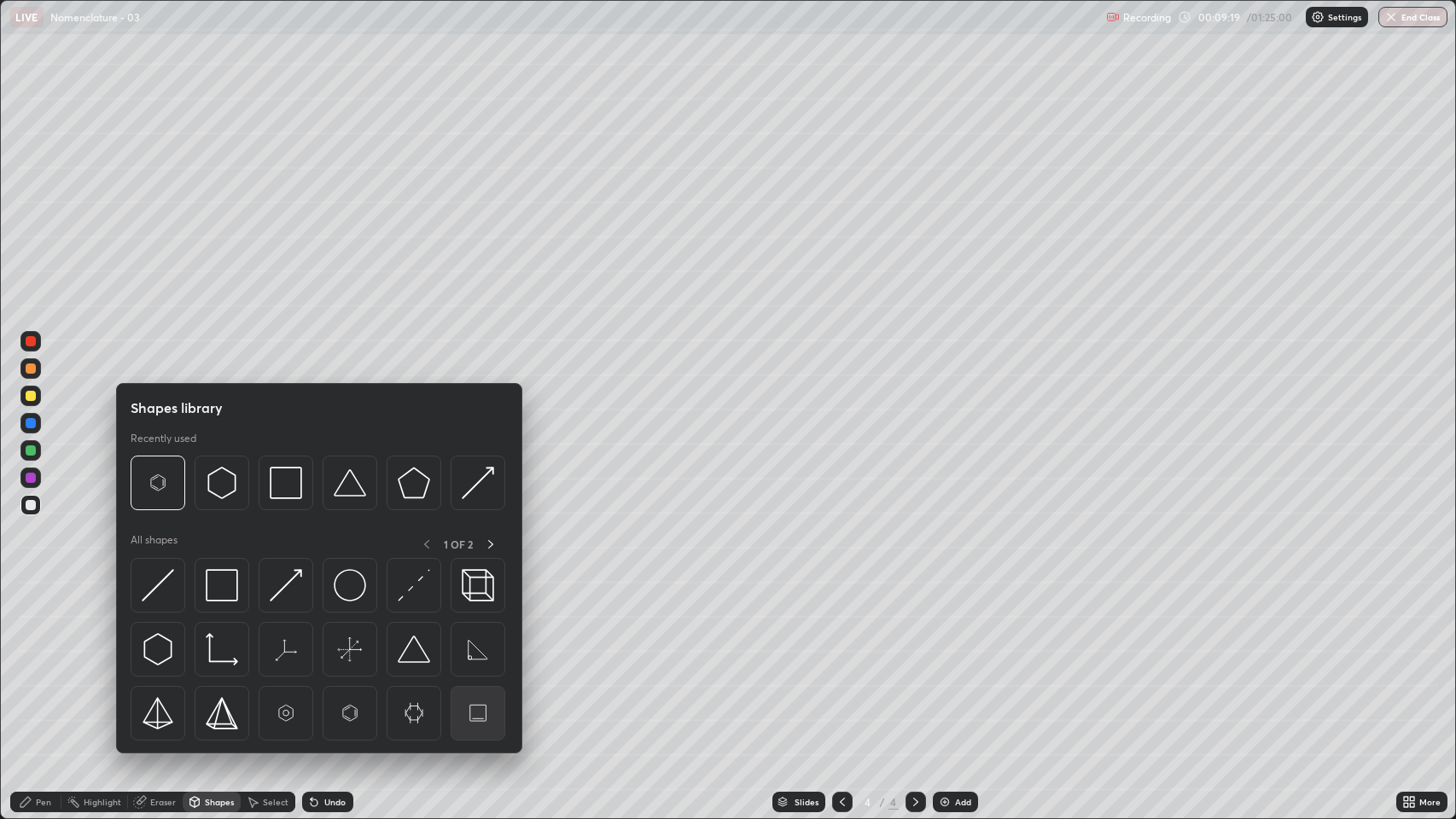
click at [482, 625] on img at bounding box center [477, 713] width 33 height 33
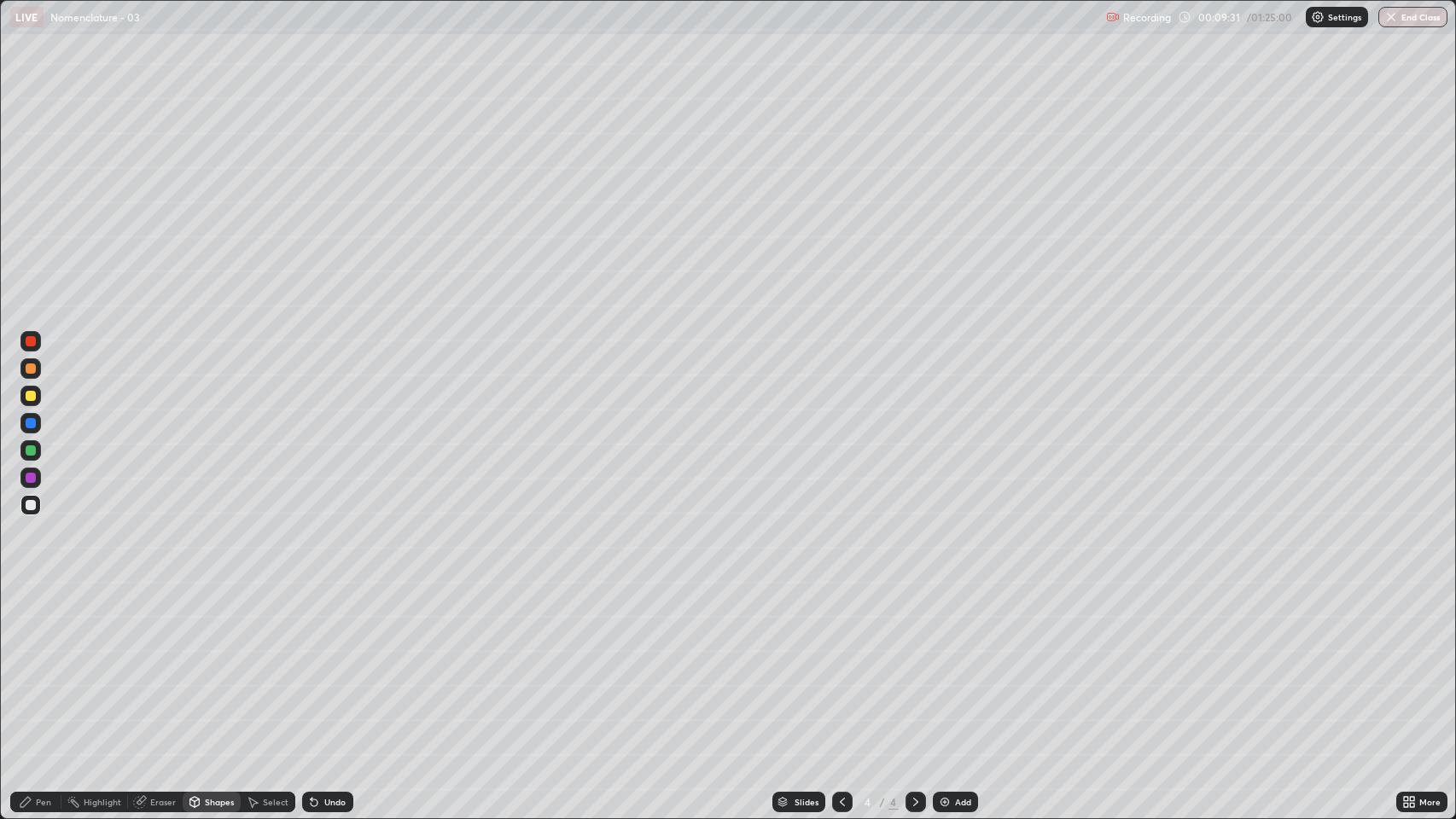
click at [31, 398] on div at bounding box center [31, 396] width 10 height 10
click at [325, 625] on div "Undo" at bounding box center [334, 802] width 21 height 9
click at [53, 625] on div "Pen" at bounding box center [36, 802] width 52 height 21
click at [30, 456] on div at bounding box center [31, 451] width 21 height 21
click at [35, 504] on div at bounding box center [31, 505] width 10 height 10
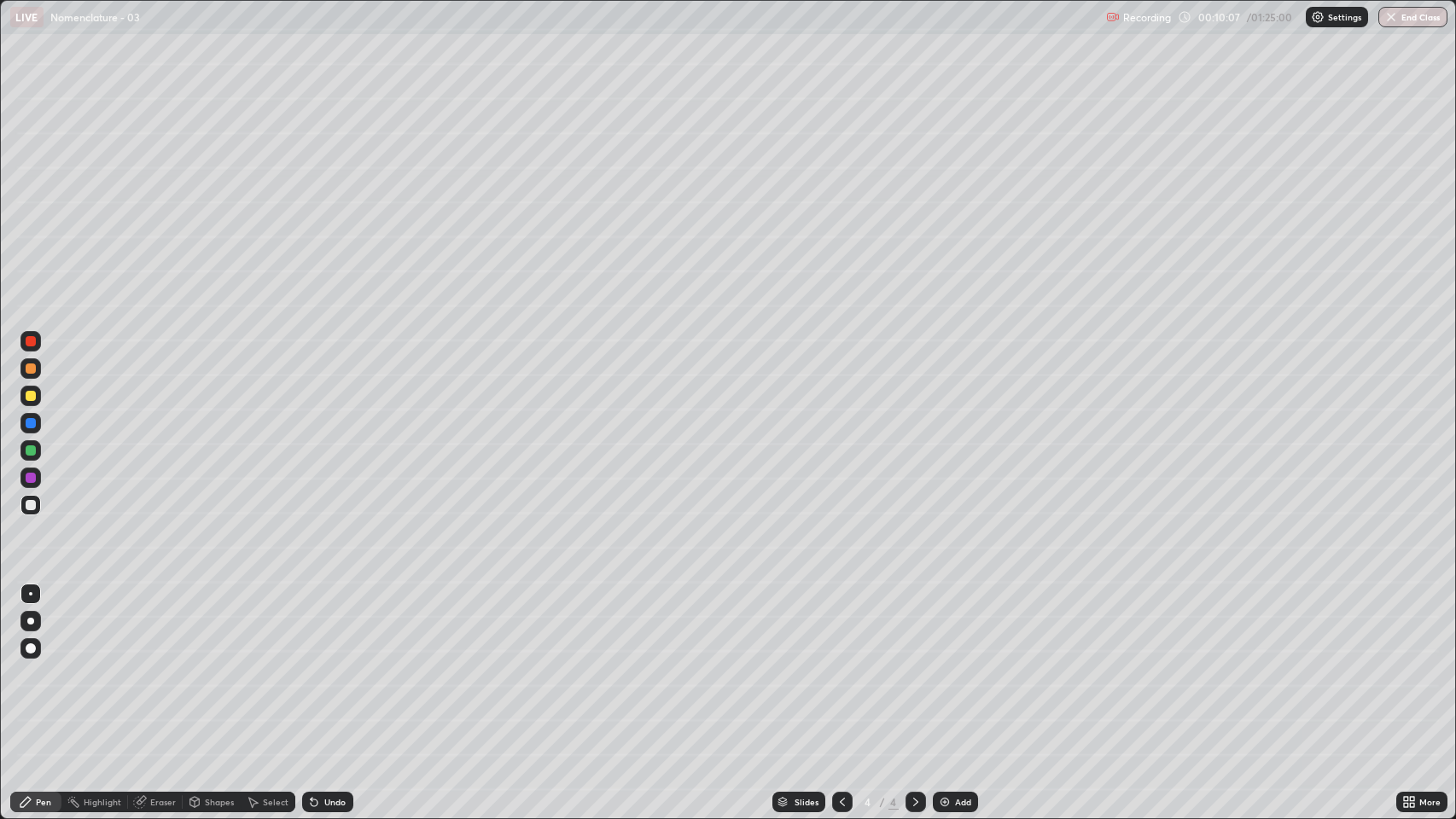
click at [34, 484] on div at bounding box center [31, 478] width 21 height 21
click at [29, 396] on div at bounding box center [31, 396] width 10 height 10
click at [32, 448] on div at bounding box center [31, 451] width 10 height 10
click at [32, 396] on div at bounding box center [31, 396] width 10 height 10
click at [940, 625] on img at bounding box center [945, 802] width 14 height 14
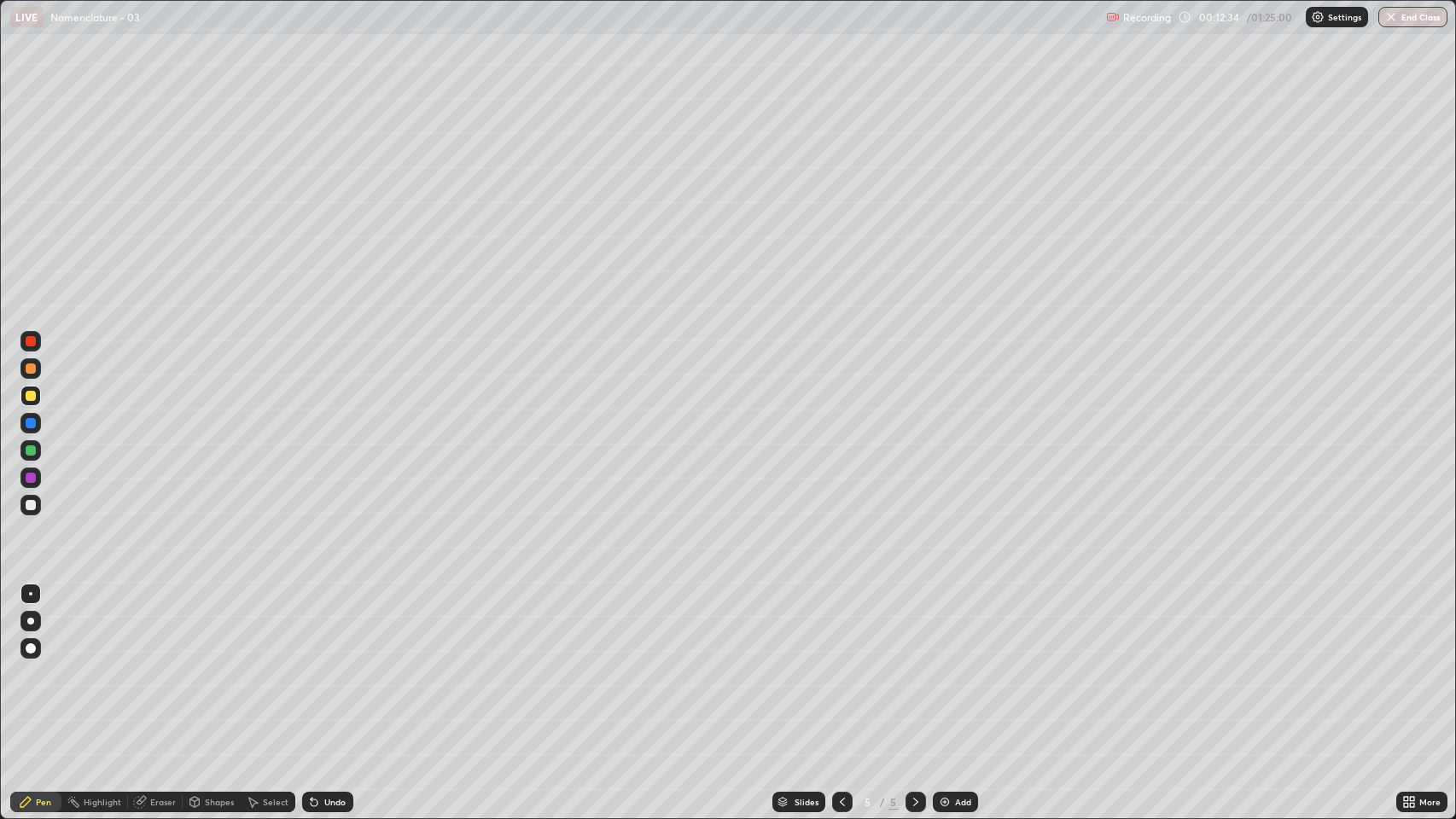
click at [31, 396] on div at bounding box center [31, 396] width 10 height 10
click at [31, 505] on div at bounding box center [31, 505] width 10 height 10
click at [325, 625] on div "Undo" at bounding box center [334, 802] width 21 height 9
click at [326, 625] on div "Undo" at bounding box center [334, 802] width 21 height 9
click at [320, 625] on div "Undo" at bounding box center [328, 802] width 52 height 21
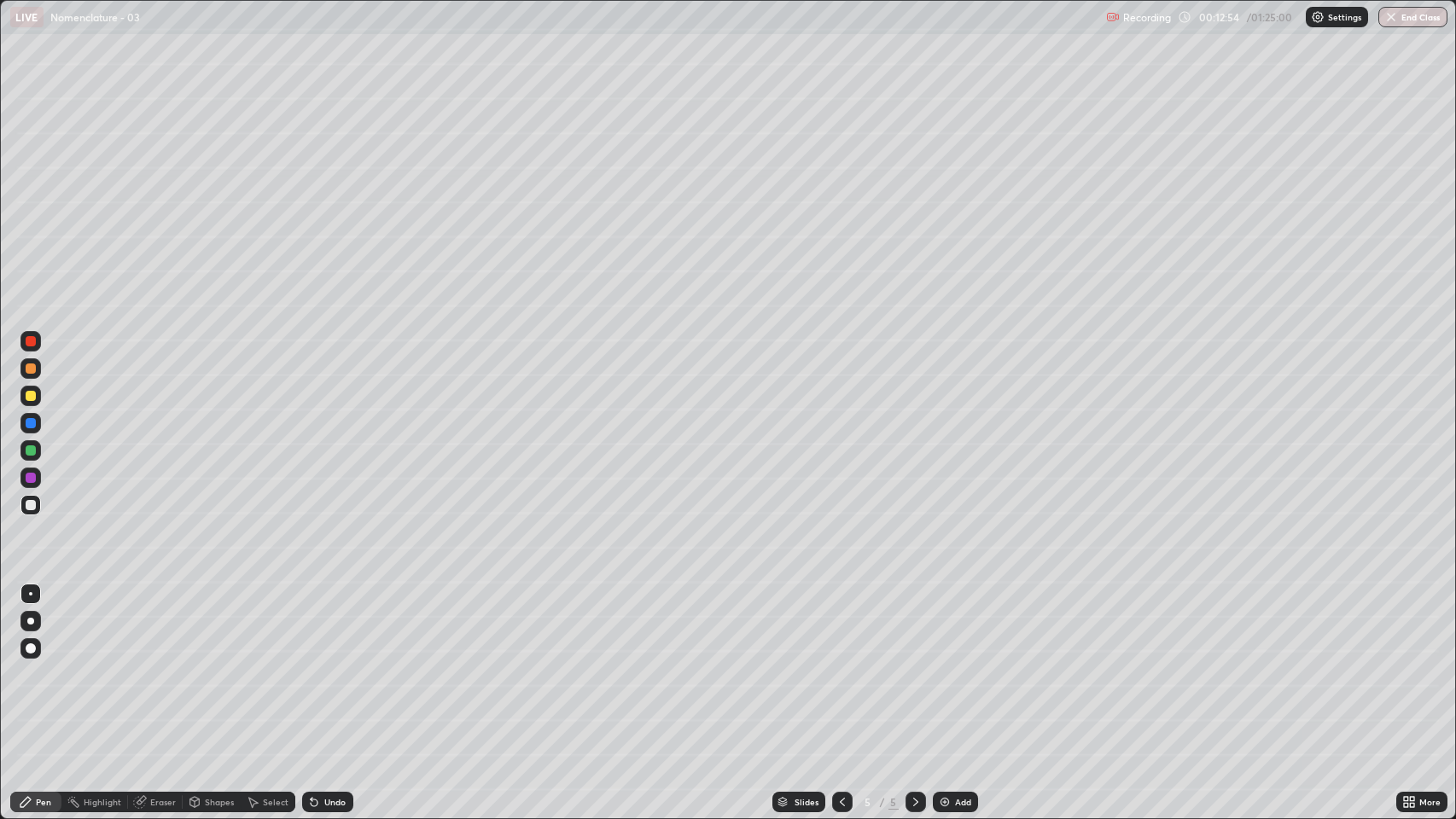
click at [320, 625] on div "Undo" at bounding box center [328, 802] width 52 height 21
click at [215, 625] on div "Shapes" at bounding box center [218, 802] width 29 height 9
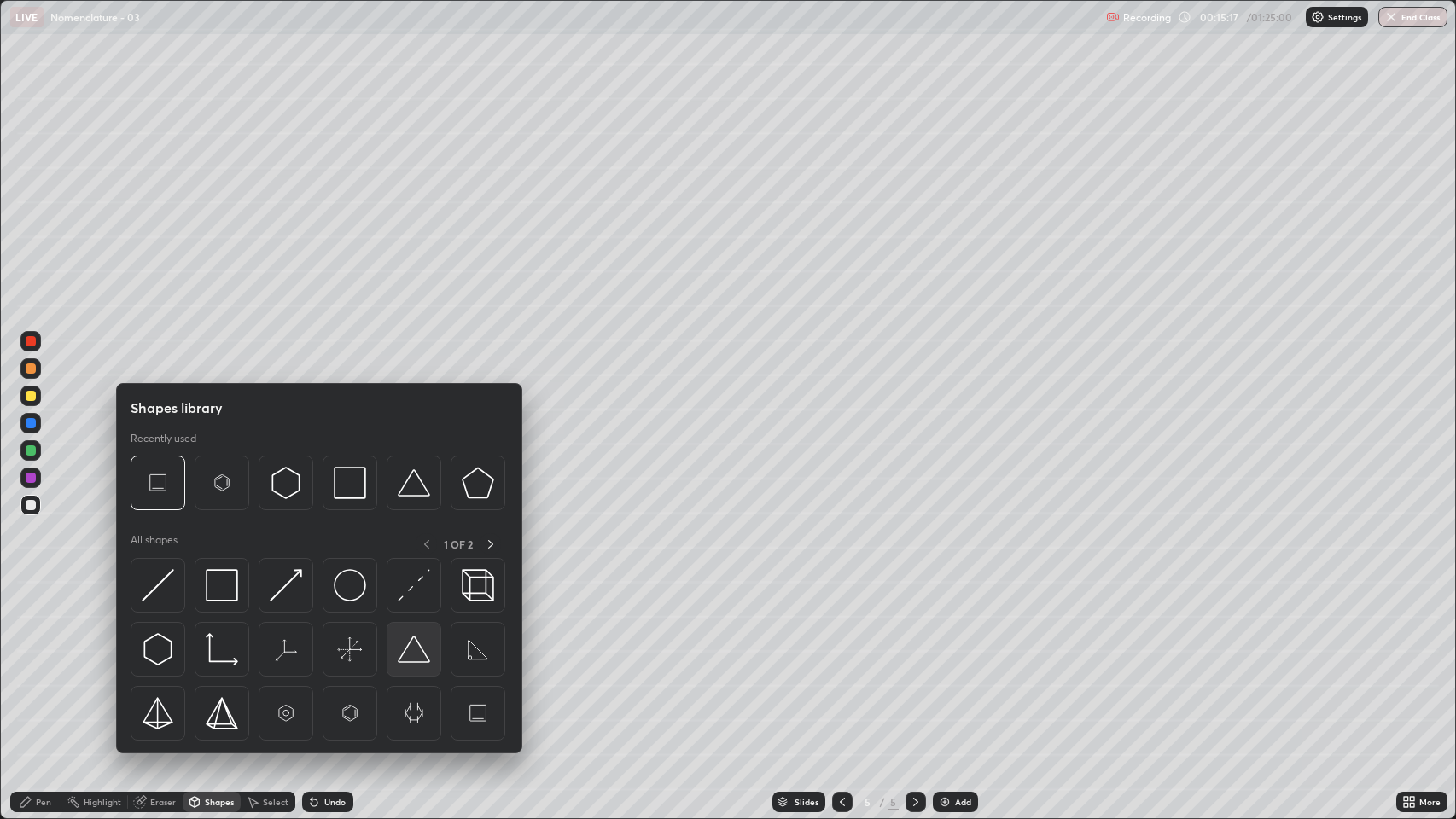
click at [413, 625] on img at bounding box center [414, 649] width 33 height 33
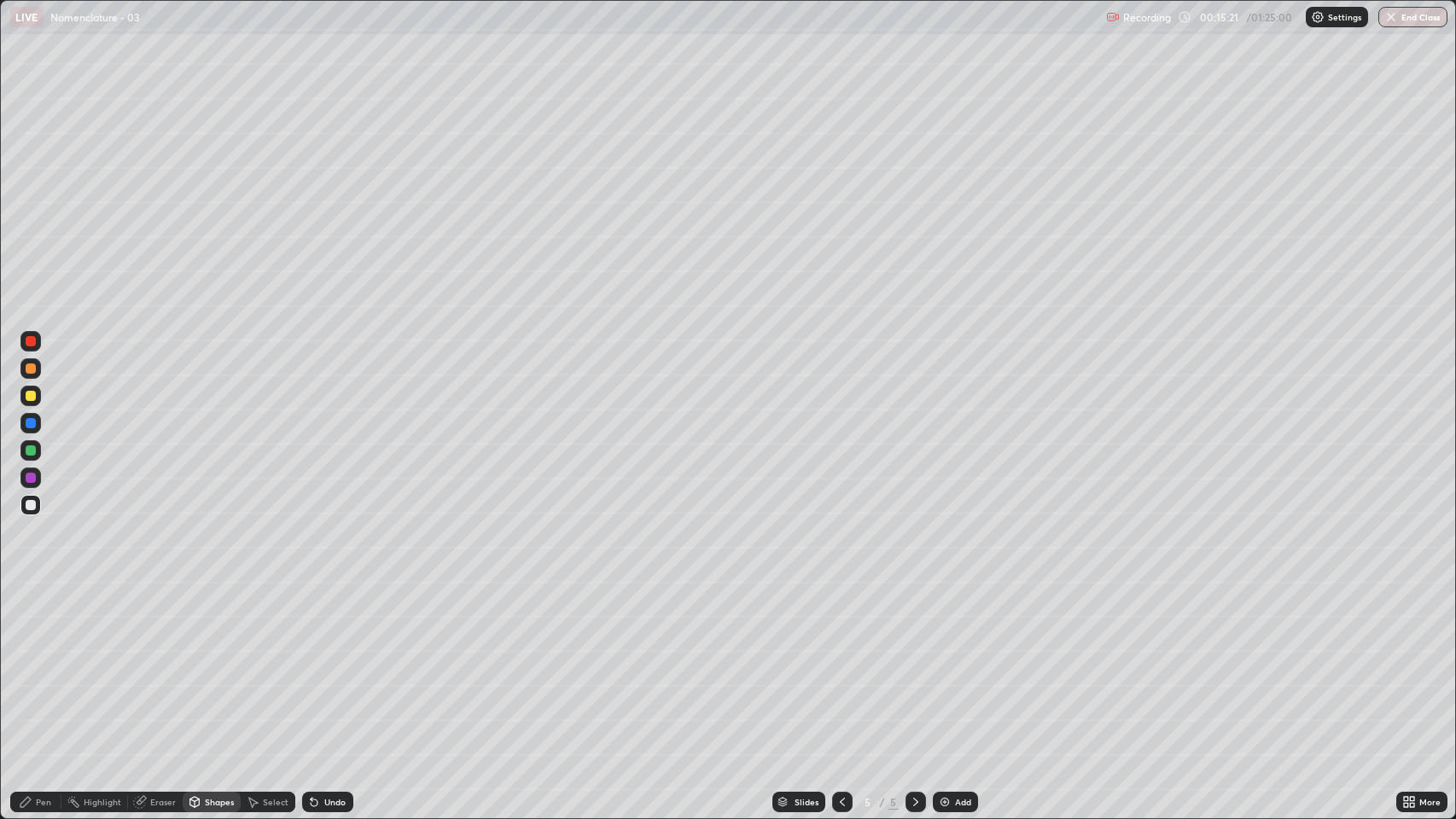
click at [220, 625] on div "Shapes" at bounding box center [218, 802] width 29 height 9
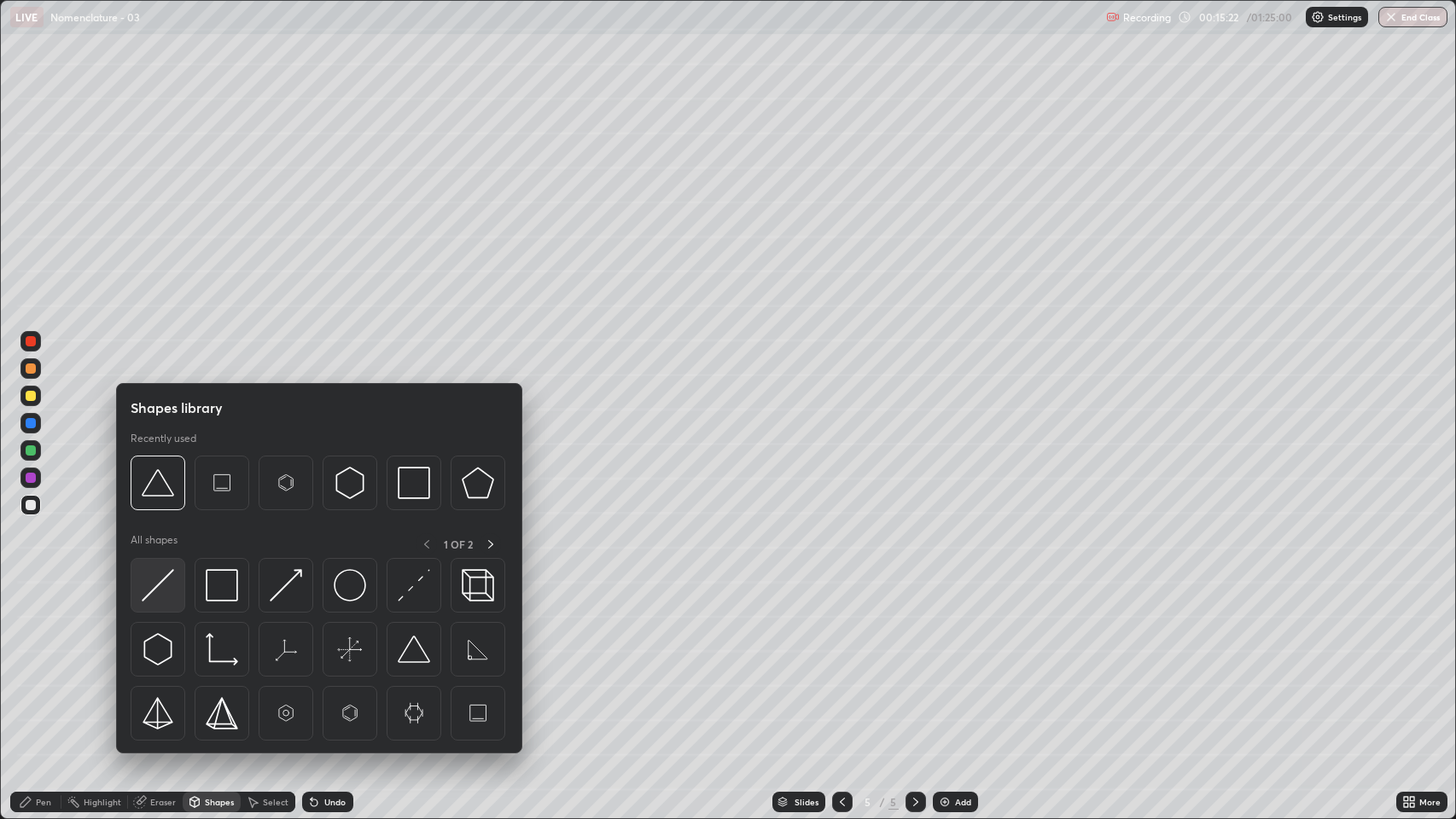
click at [170, 600] on img at bounding box center [158, 585] width 33 height 33
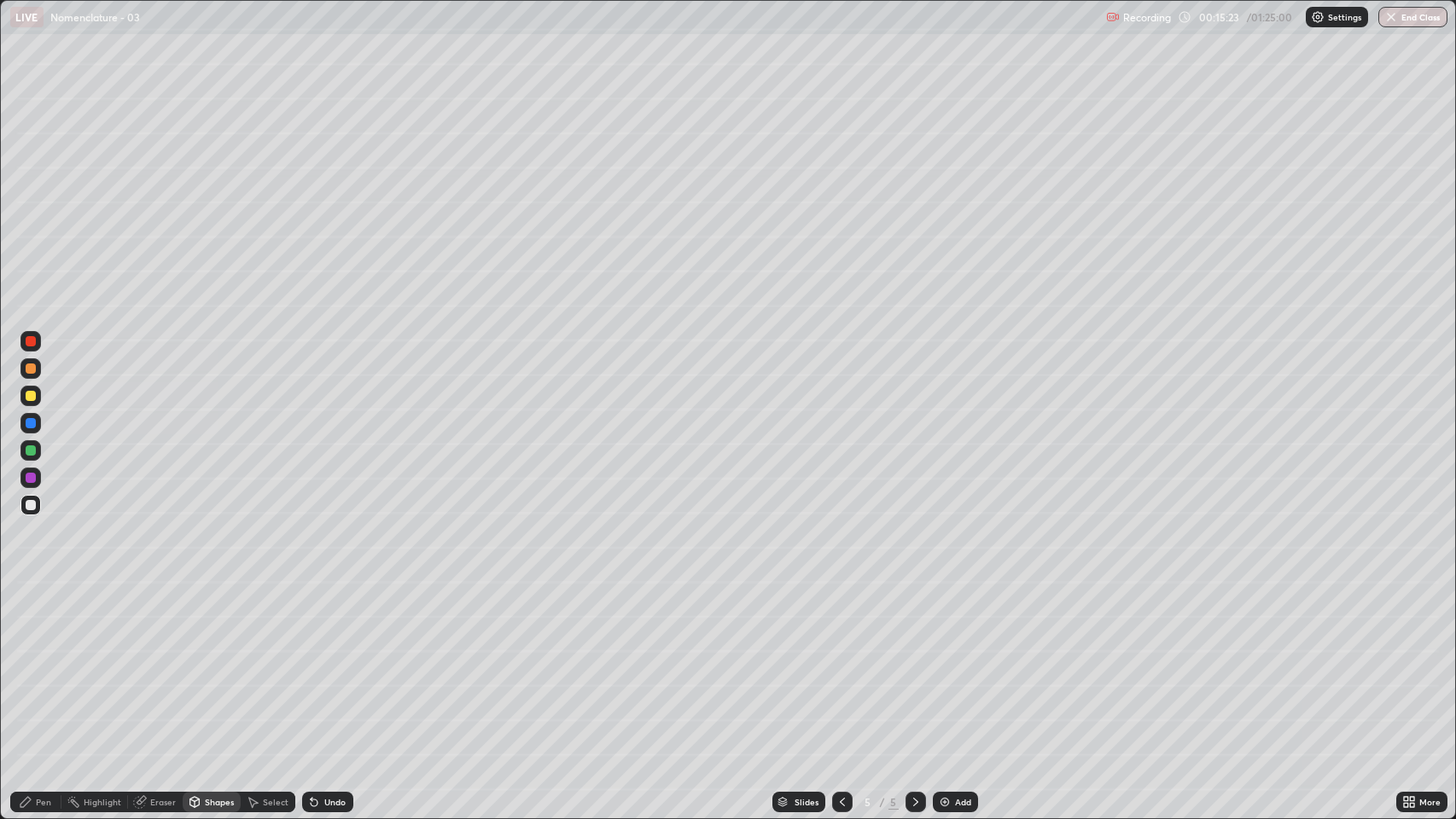
click at [33, 399] on div at bounding box center [31, 396] width 10 height 10
click at [33, 458] on div at bounding box center [31, 451] width 21 height 21
click at [33, 485] on div at bounding box center [31, 478] width 21 height 21
click at [34, 398] on div at bounding box center [31, 396] width 10 height 10
click at [327, 625] on div "Undo" at bounding box center [334, 802] width 21 height 9
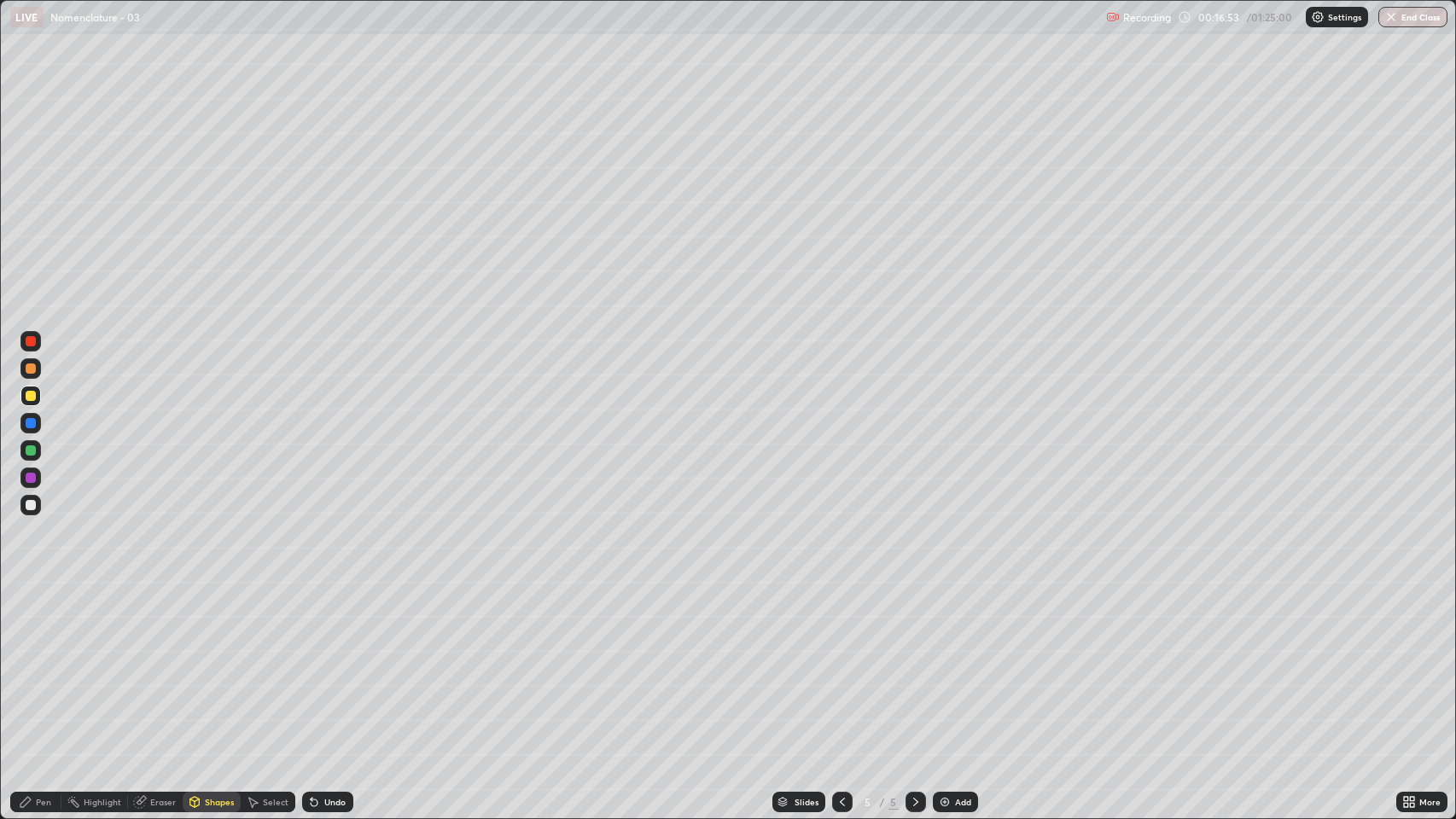
click at [55, 625] on div "Pen" at bounding box center [36, 802] width 52 height 21
click at [914, 625] on icon at bounding box center [916, 802] width 14 height 14
click at [915, 625] on icon at bounding box center [916, 802] width 14 height 14
click at [940, 625] on img at bounding box center [945, 802] width 14 height 14
click at [31, 396] on div at bounding box center [31, 396] width 10 height 10
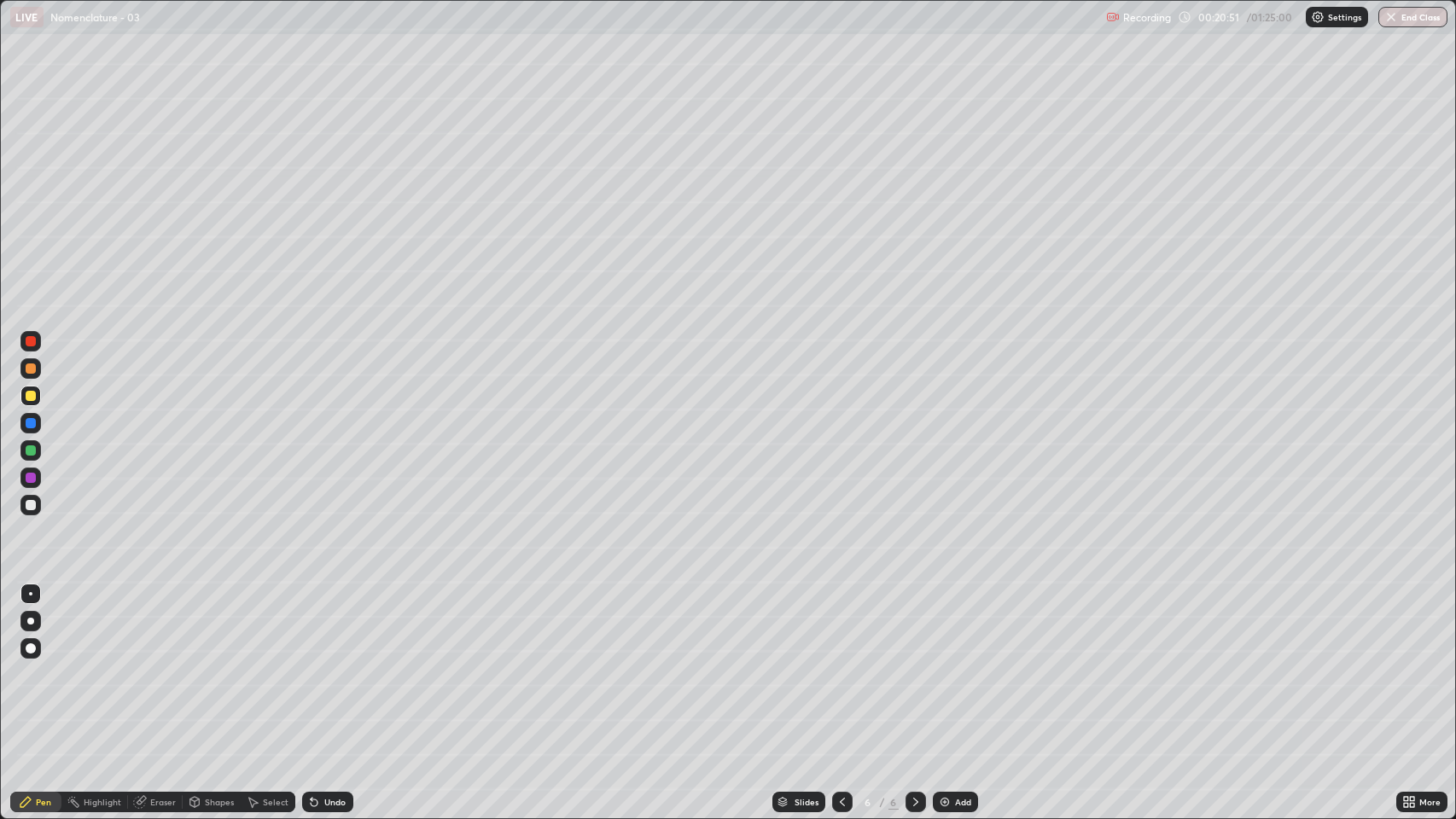
click at [31, 505] on div at bounding box center [31, 505] width 10 height 10
click at [30, 403] on div at bounding box center [31, 396] width 21 height 21
click at [31, 509] on div at bounding box center [31, 505] width 10 height 10
click at [31, 451] on div at bounding box center [31, 451] width 10 height 10
click at [331, 625] on div "Undo" at bounding box center [334, 802] width 21 height 9
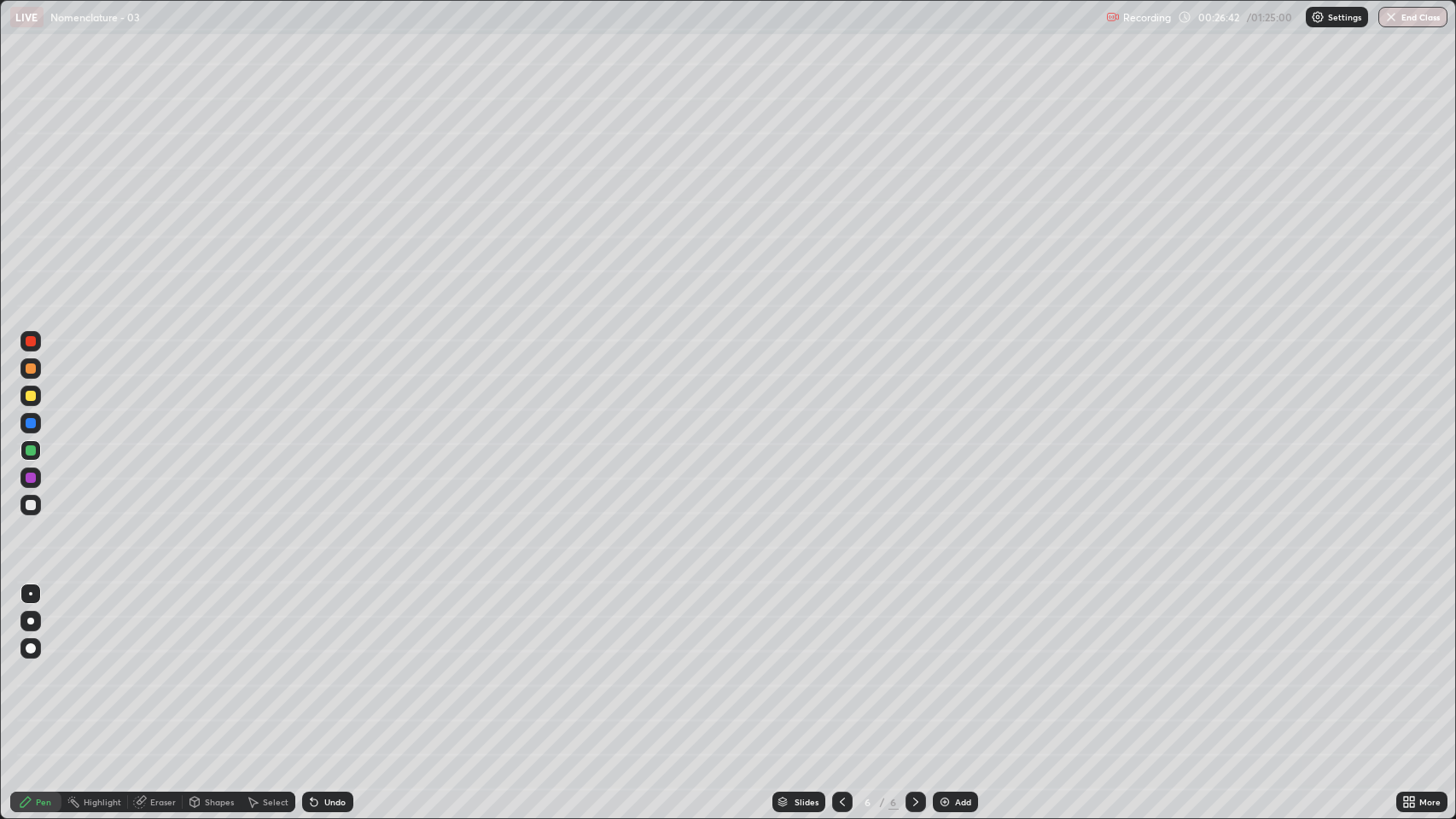
click at [31, 423] on div at bounding box center [31, 423] width 10 height 10
click at [949, 625] on img at bounding box center [945, 802] width 14 height 14
click at [31, 396] on div at bounding box center [31, 396] width 10 height 10
click at [33, 510] on div at bounding box center [31, 505] width 21 height 21
click at [31, 401] on div at bounding box center [31, 396] width 21 height 21
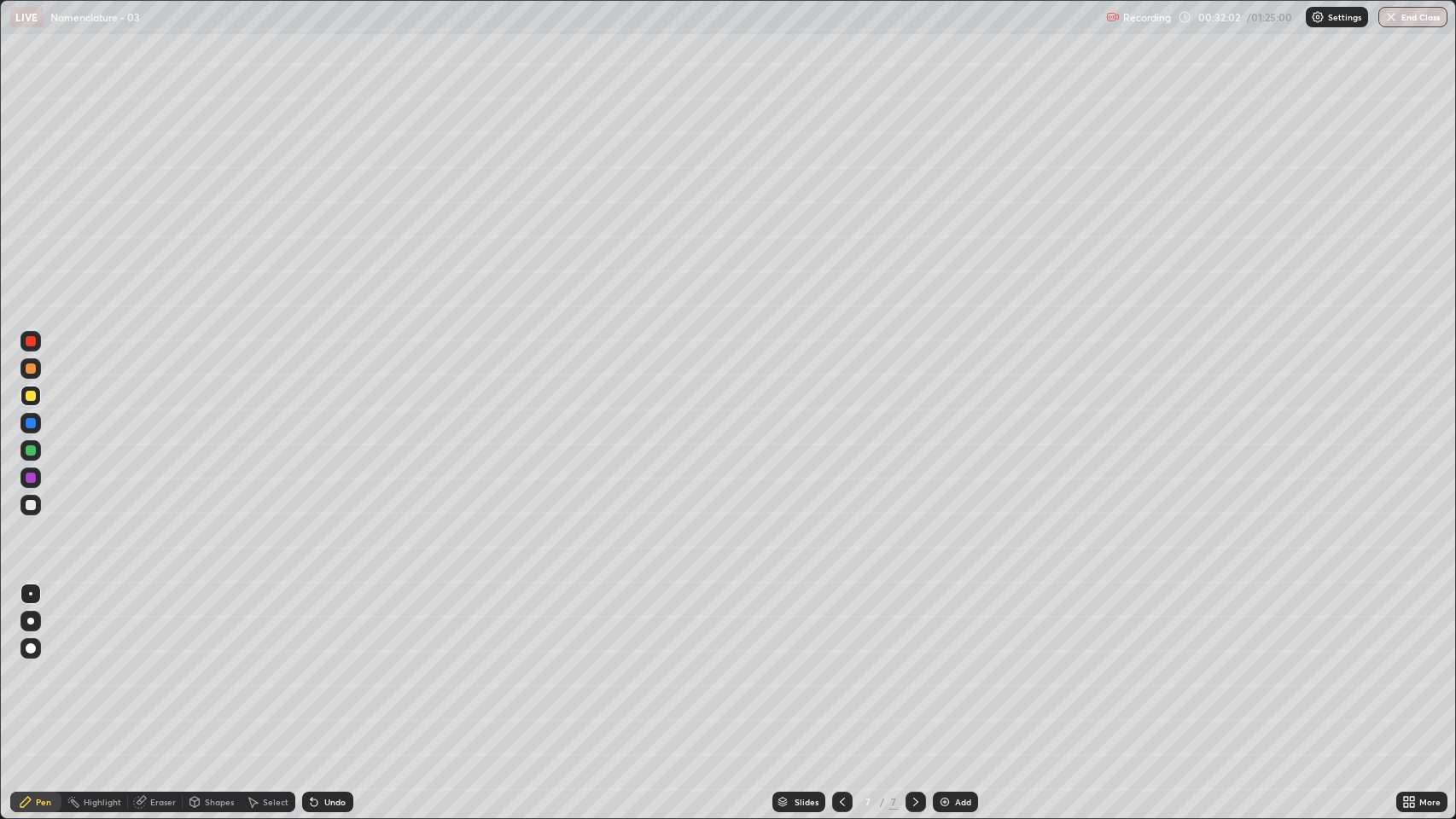
click at [32, 500] on div at bounding box center [31, 505] width 10 height 10
click at [27, 455] on div at bounding box center [31, 451] width 10 height 10
click at [28, 508] on div at bounding box center [31, 505] width 10 height 10
click at [337, 625] on div "Undo" at bounding box center [334, 802] width 21 height 9
click at [837, 625] on icon at bounding box center [843, 802] width 14 height 14
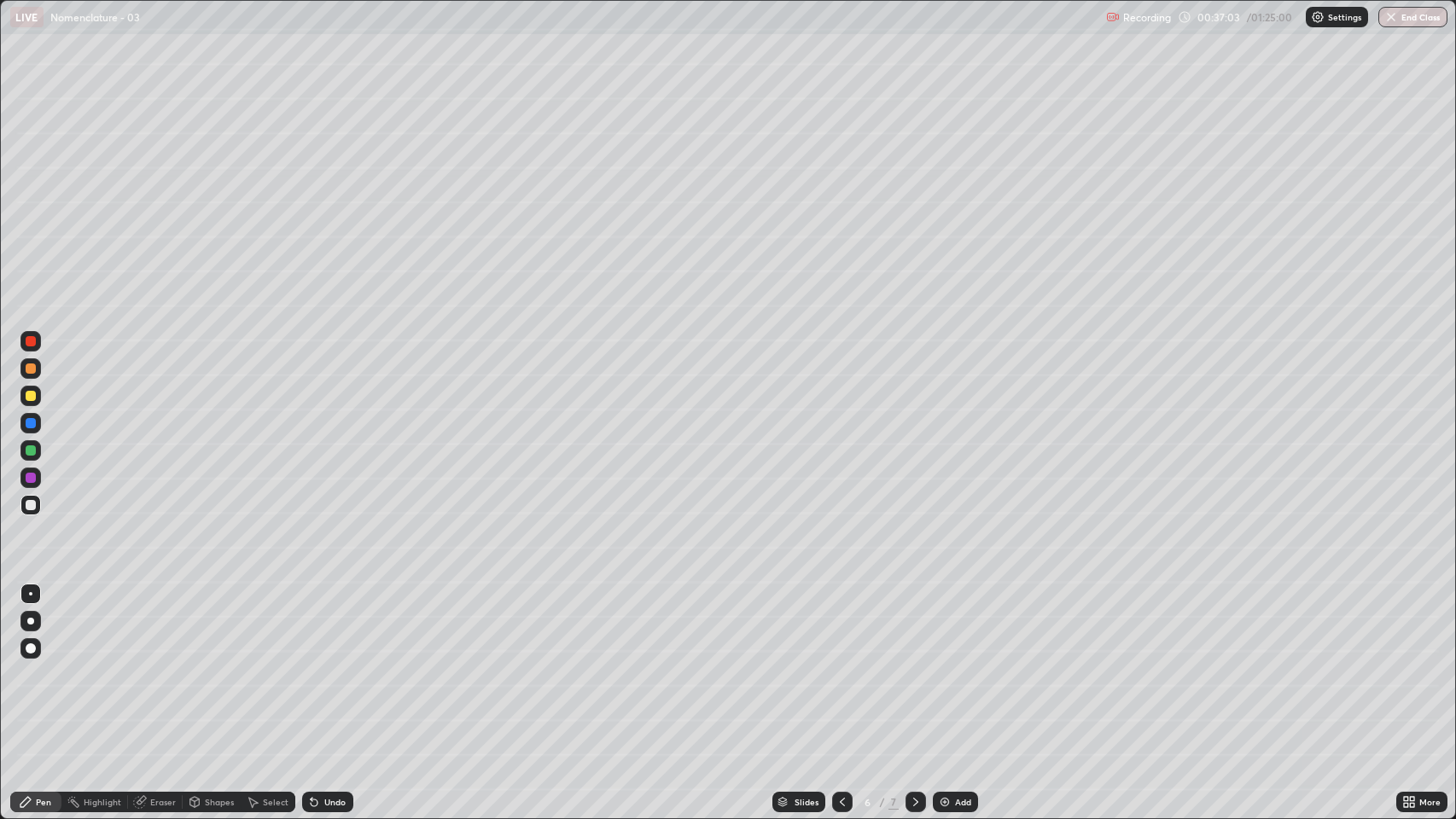
click at [914, 625] on icon at bounding box center [916, 802] width 14 height 14
click at [938, 625] on img at bounding box center [945, 802] width 14 height 14
click at [31, 400] on div at bounding box center [31, 396] width 10 height 10
click at [29, 504] on div at bounding box center [31, 505] width 10 height 10
click at [37, 399] on div at bounding box center [31, 396] width 21 height 21
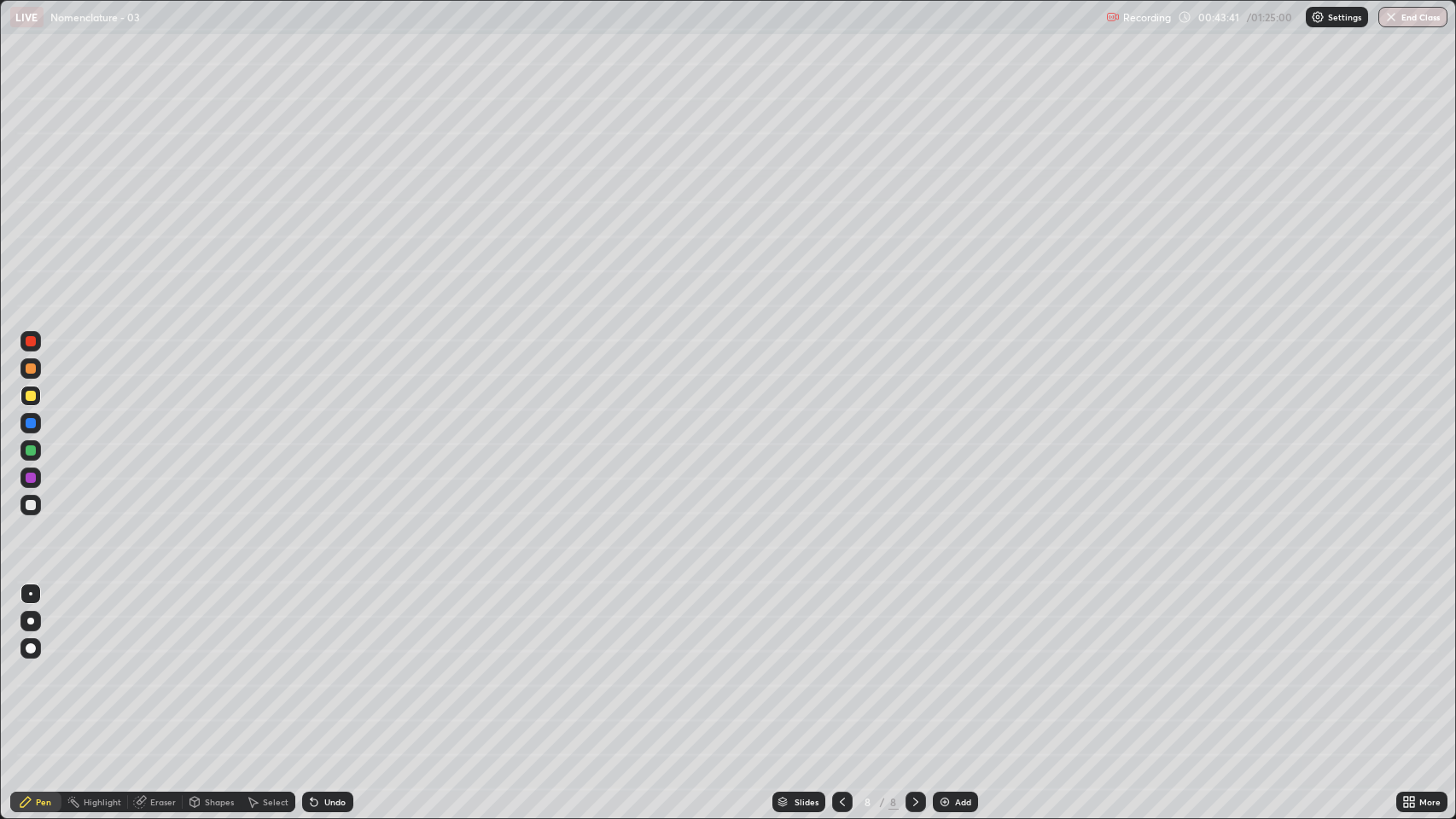
click at [949, 625] on img at bounding box center [945, 802] width 14 height 14
click at [34, 508] on div at bounding box center [31, 505] width 10 height 10
click at [34, 400] on div at bounding box center [31, 396] width 21 height 21
click at [31, 510] on div at bounding box center [31, 505] width 21 height 21
click at [31, 507] on div at bounding box center [31, 505] width 10 height 10
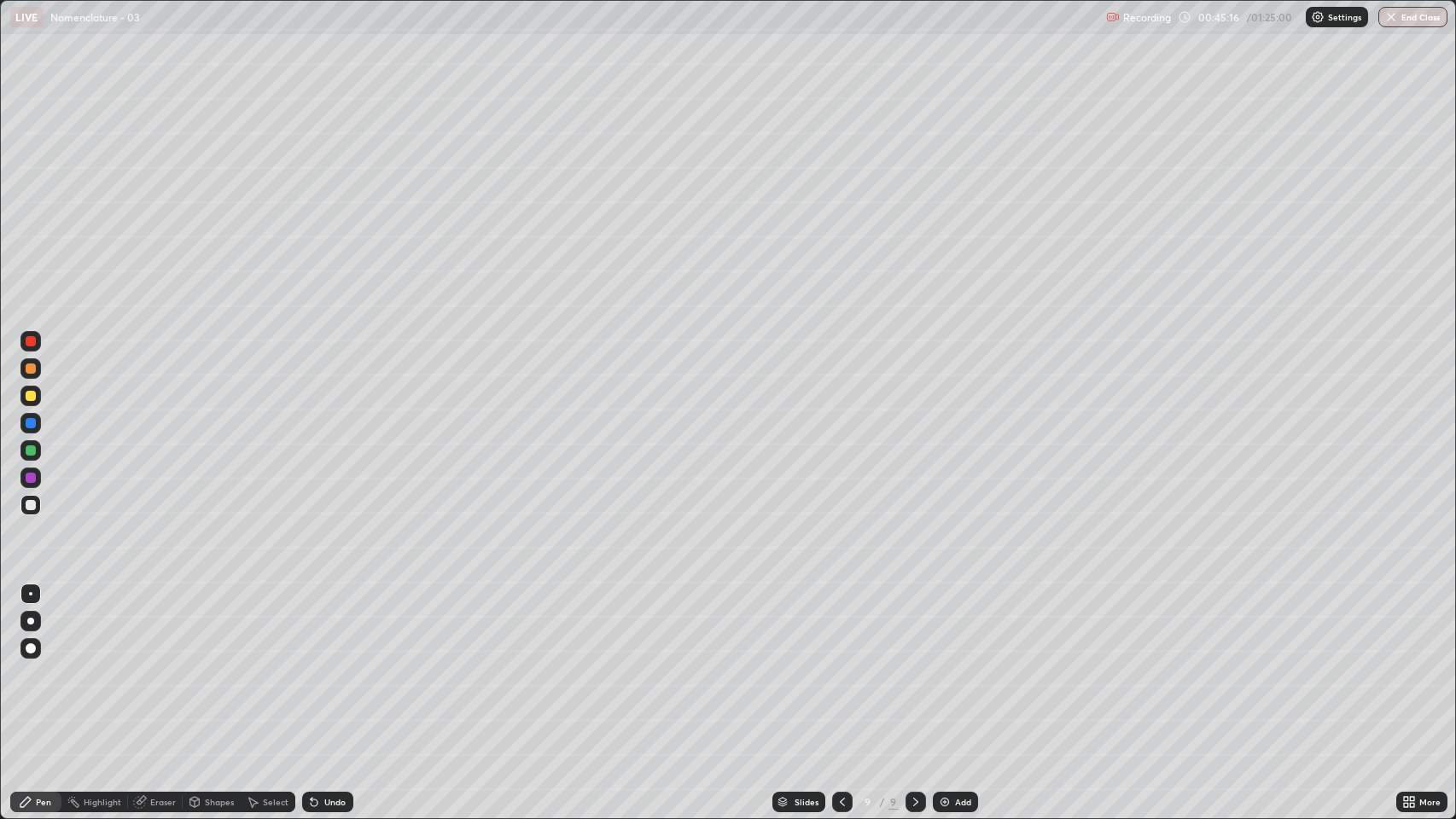
click at [31, 396] on div at bounding box center [31, 396] width 10 height 10
click at [33, 399] on div at bounding box center [31, 396] width 10 height 10
click at [25, 455] on div at bounding box center [31, 451] width 21 height 21
click at [34, 456] on div at bounding box center [31, 451] width 21 height 21
click at [31, 449] on div at bounding box center [31, 451] width 10 height 10
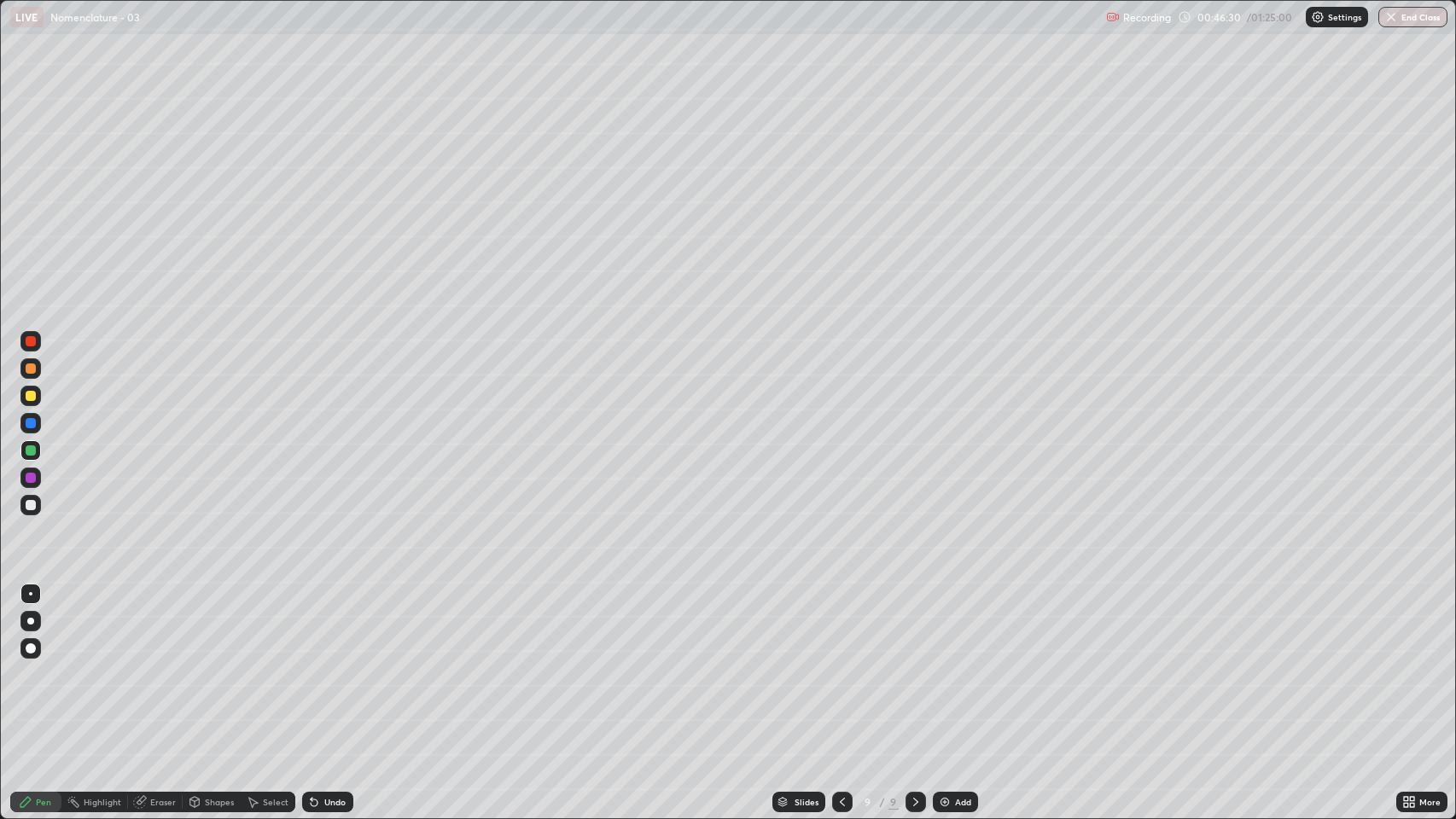
click at [29, 473] on div at bounding box center [31, 478] width 10 height 10
click at [28, 429] on div at bounding box center [31, 423] width 21 height 21
click at [343, 625] on div "Undo" at bounding box center [334, 802] width 21 height 9
click at [345, 625] on div "Undo" at bounding box center [328, 802] width 52 height 21
click at [347, 625] on div "Undo" at bounding box center [328, 802] width 52 height 21
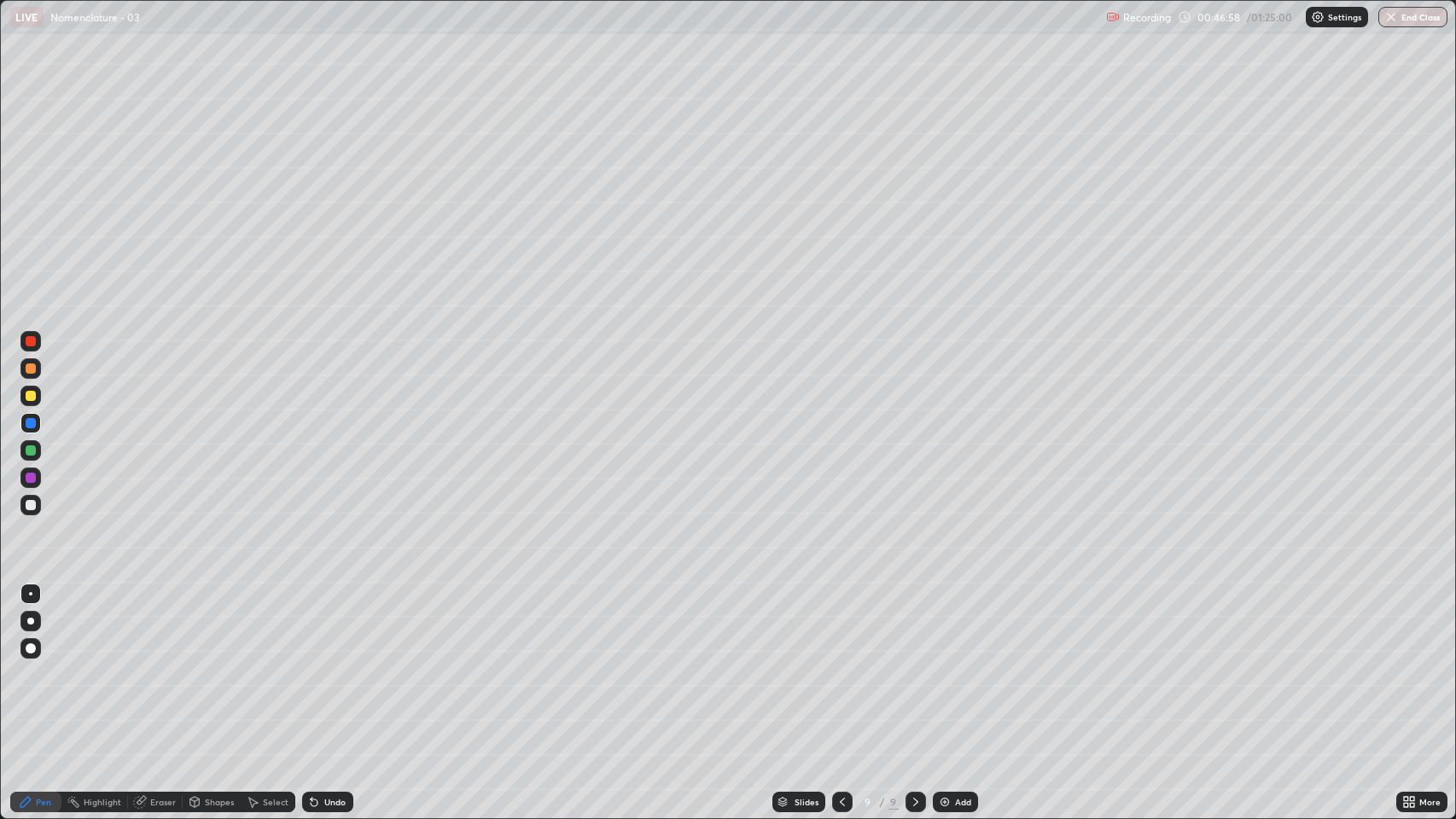
click at [349, 625] on div "Undo" at bounding box center [328, 802] width 52 height 21
click at [31, 506] on div at bounding box center [31, 505] width 10 height 10
click at [31, 449] on div at bounding box center [31, 451] width 10 height 10
click at [28, 507] on div at bounding box center [31, 505] width 10 height 10
click at [28, 512] on div at bounding box center [31, 505] width 21 height 21
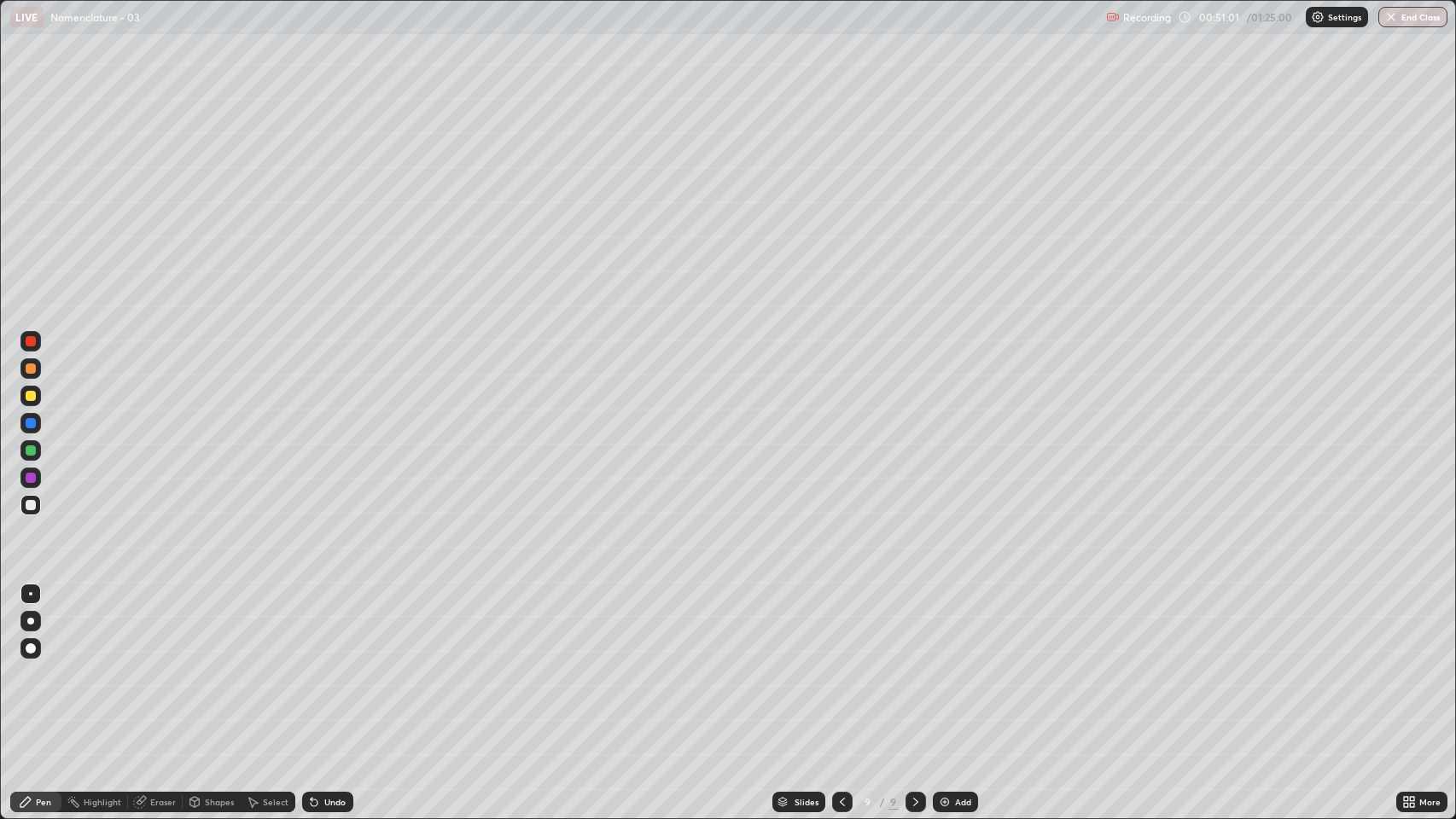
click at [31, 423] on div at bounding box center [31, 423] width 10 height 10
click at [32, 454] on div at bounding box center [31, 451] width 10 height 10
click at [943, 625] on img at bounding box center [945, 802] width 14 height 14
click at [31, 505] on div at bounding box center [31, 505] width 10 height 10
click at [31, 399] on div at bounding box center [31, 396] width 10 height 10
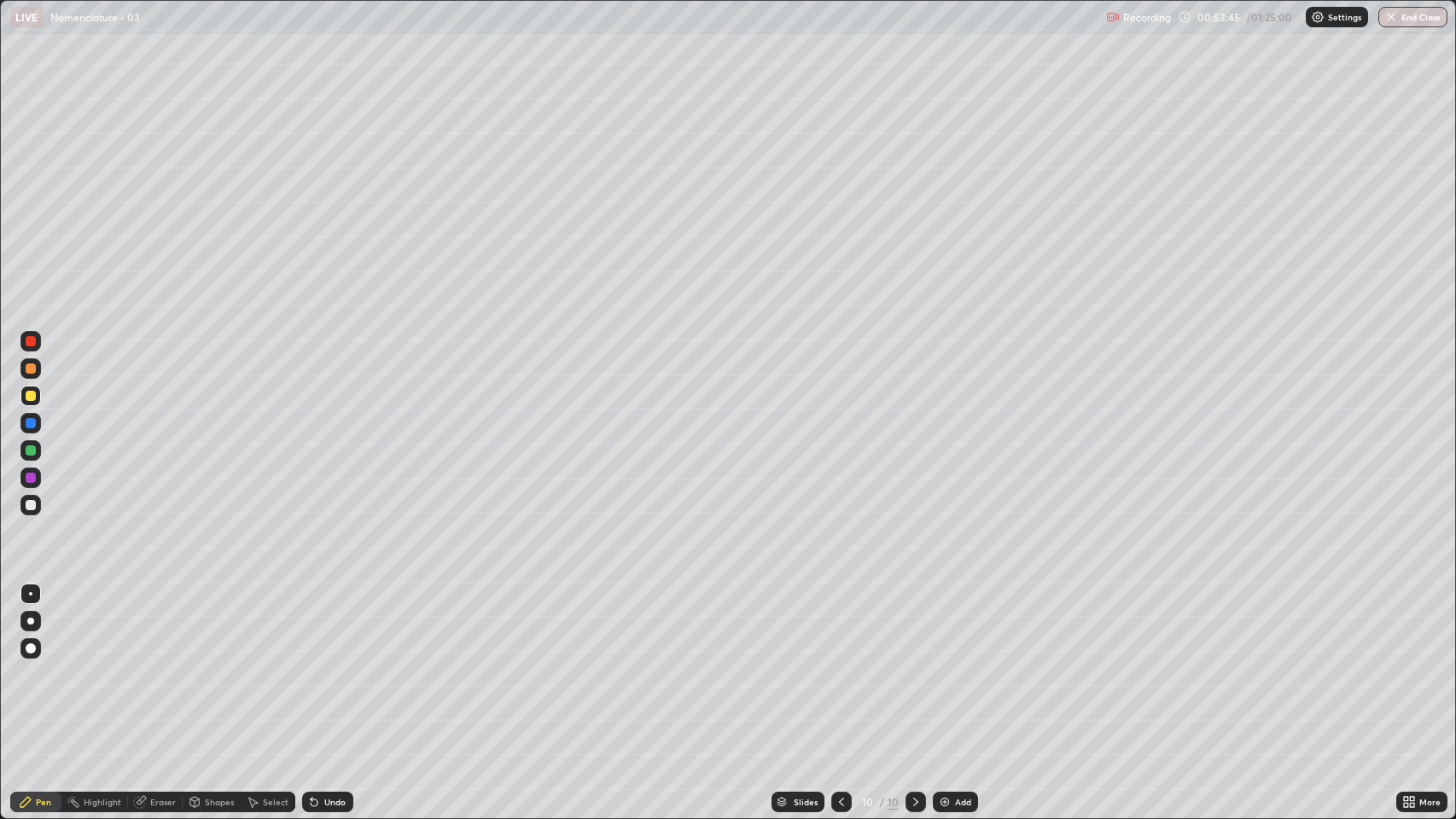
click at [31, 484] on div at bounding box center [31, 478] width 21 height 21
click at [25, 507] on div at bounding box center [31, 505] width 21 height 21
click at [32, 455] on div at bounding box center [31, 451] width 10 height 10
click at [31, 429] on div at bounding box center [31, 423] width 21 height 21
click at [28, 509] on div at bounding box center [31, 505] width 10 height 10
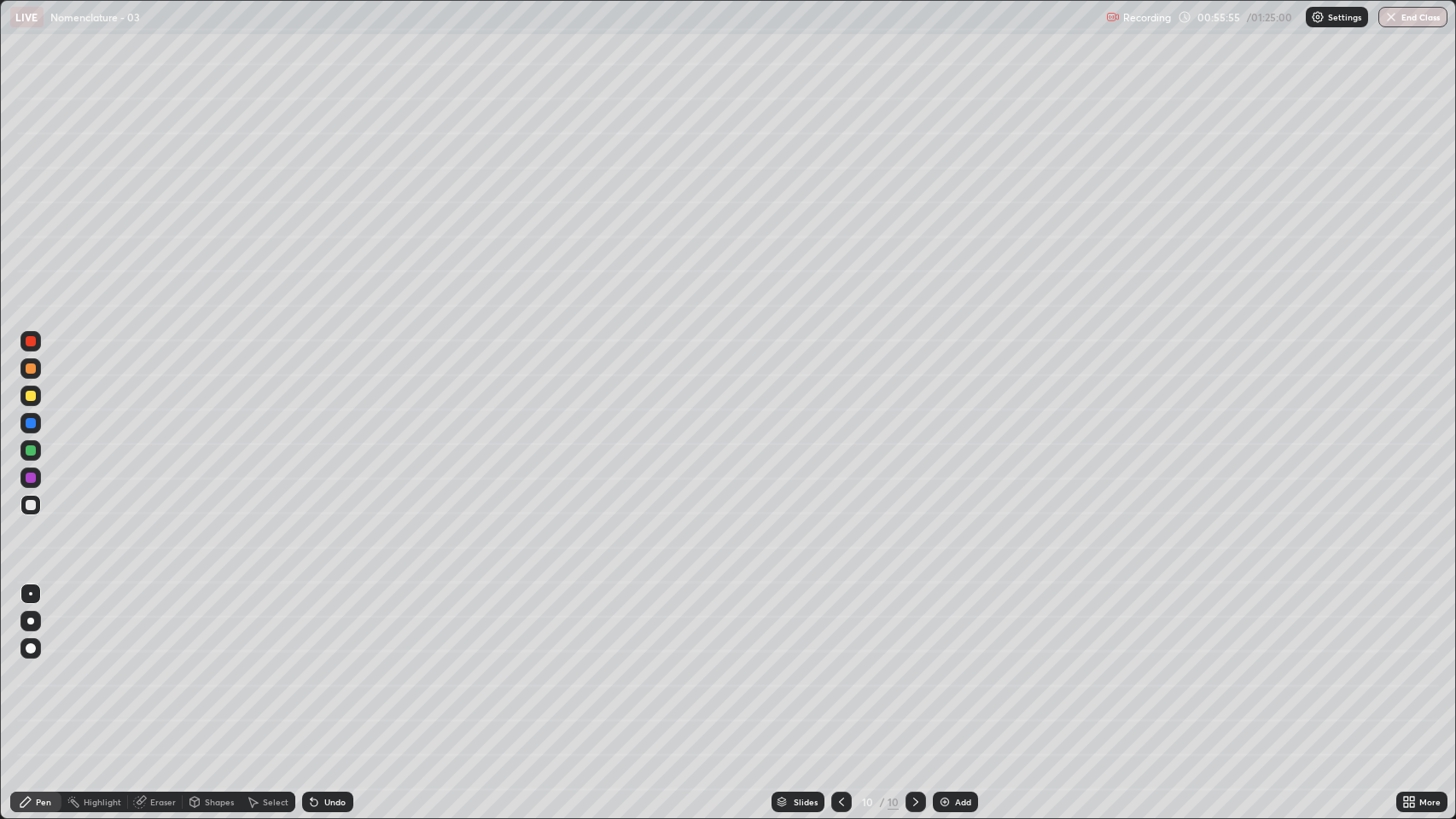
click at [33, 454] on div at bounding box center [31, 451] width 10 height 10
click at [35, 486] on div at bounding box center [31, 478] width 21 height 21
click at [34, 451] on div at bounding box center [31, 451] width 10 height 10
click at [840, 625] on icon at bounding box center [842, 802] width 14 height 14
click at [911, 625] on icon at bounding box center [916, 802] width 14 height 14
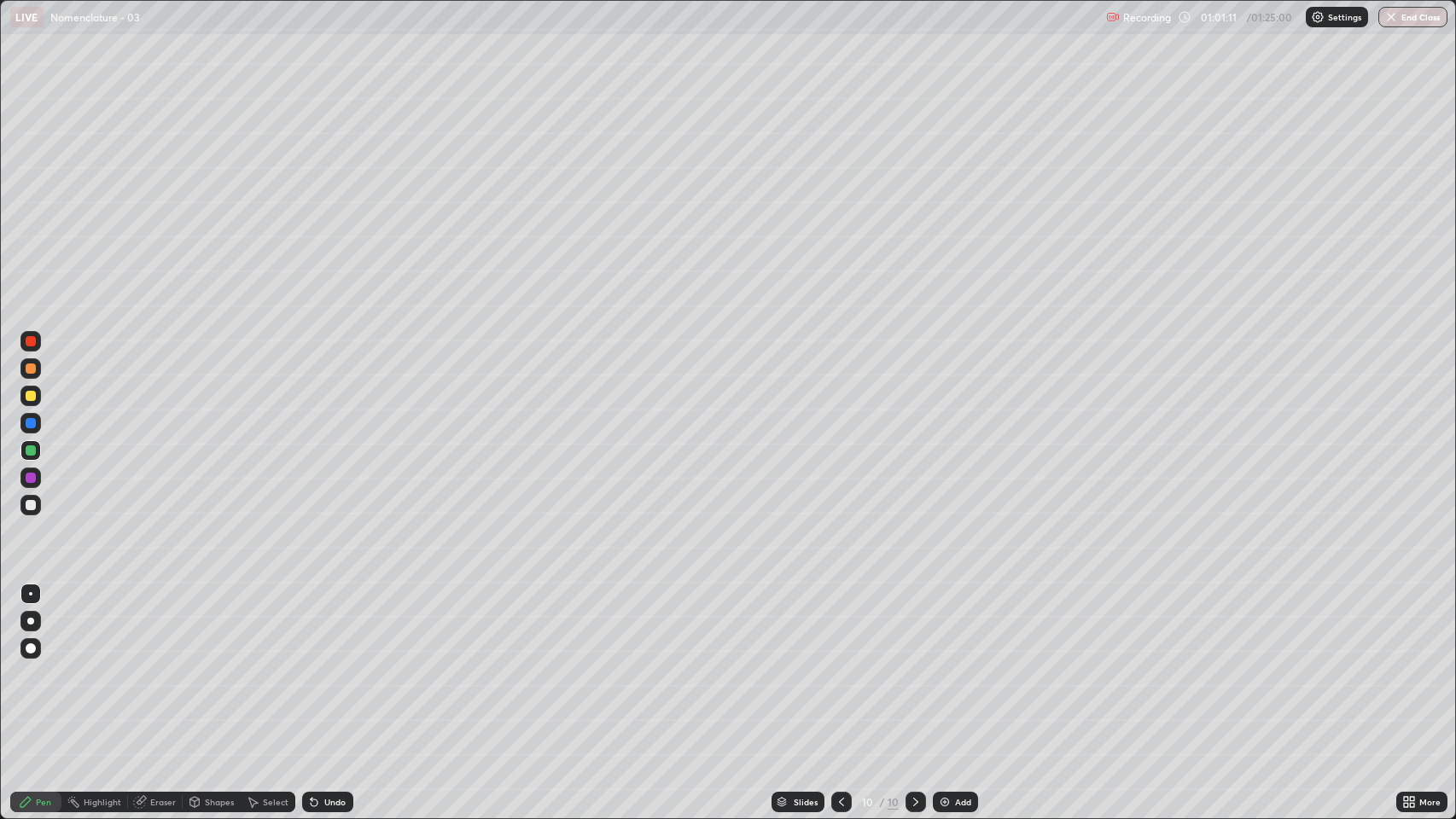
click at [907, 625] on div at bounding box center [915, 802] width 21 height 21
click at [940, 625] on img at bounding box center [945, 802] width 14 height 14
click at [31, 396] on div at bounding box center [31, 396] width 10 height 10
click at [320, 625] on div "Undo" at bounding box center [328, 802] width 52 height 21
click at [317, 625] on icon at bounding box center [315, 802] width 14 height 14
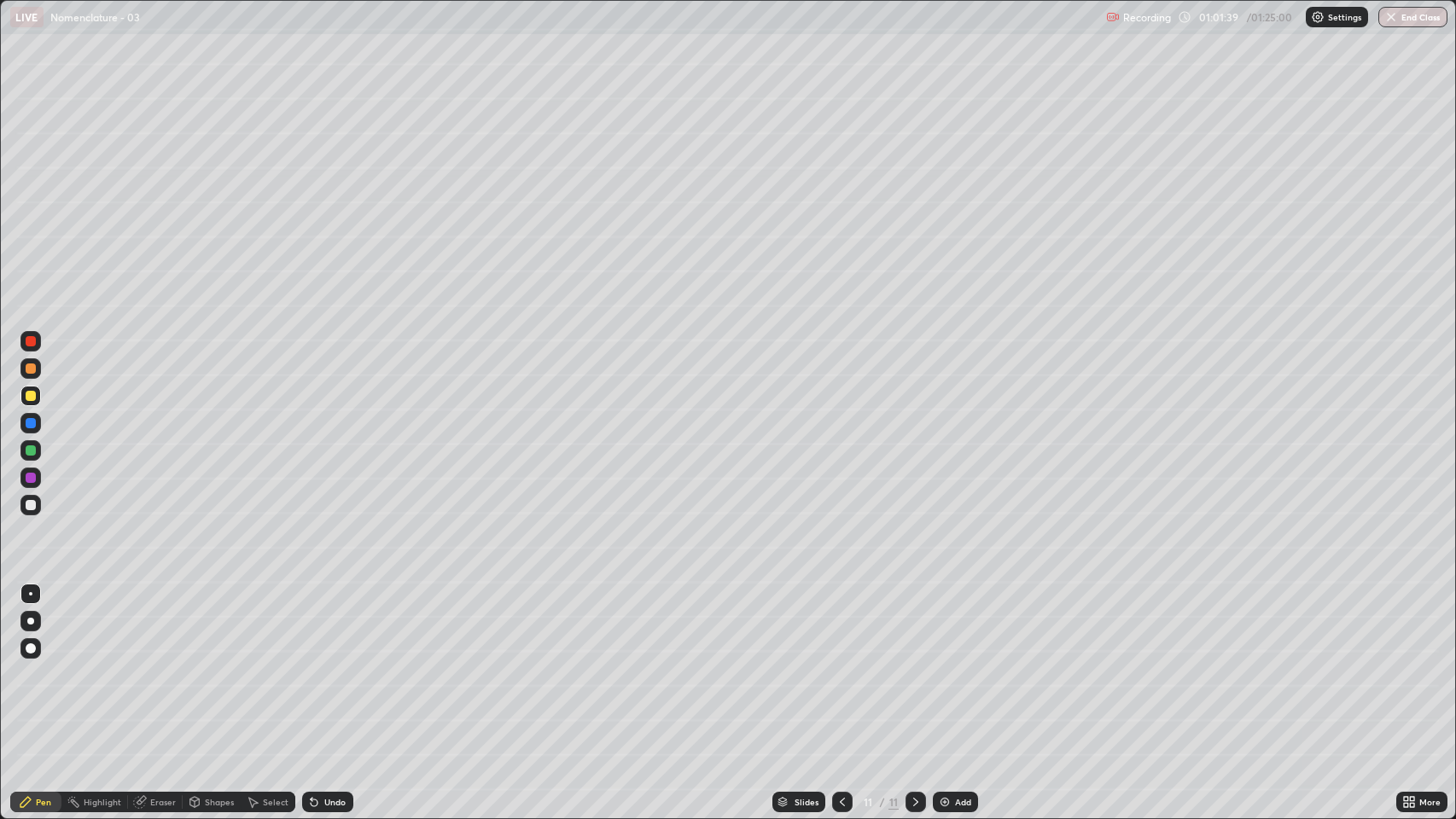
click at [319, 625] on icon at bounding box center [315, 802] width 14 height 14
click at [318, 625] on div "Undo" at bounding box center [328, 802] width 52 height 21
click at [316, 625] on div "Undo" at bounding box center [324, 802] width 58 height 34
click at [318, 625] on icon at bounding box center [315, 802] width 14 height 14
click at [322, 625] on div "Undo" at bounding box center [328, 802] width 52 height 21
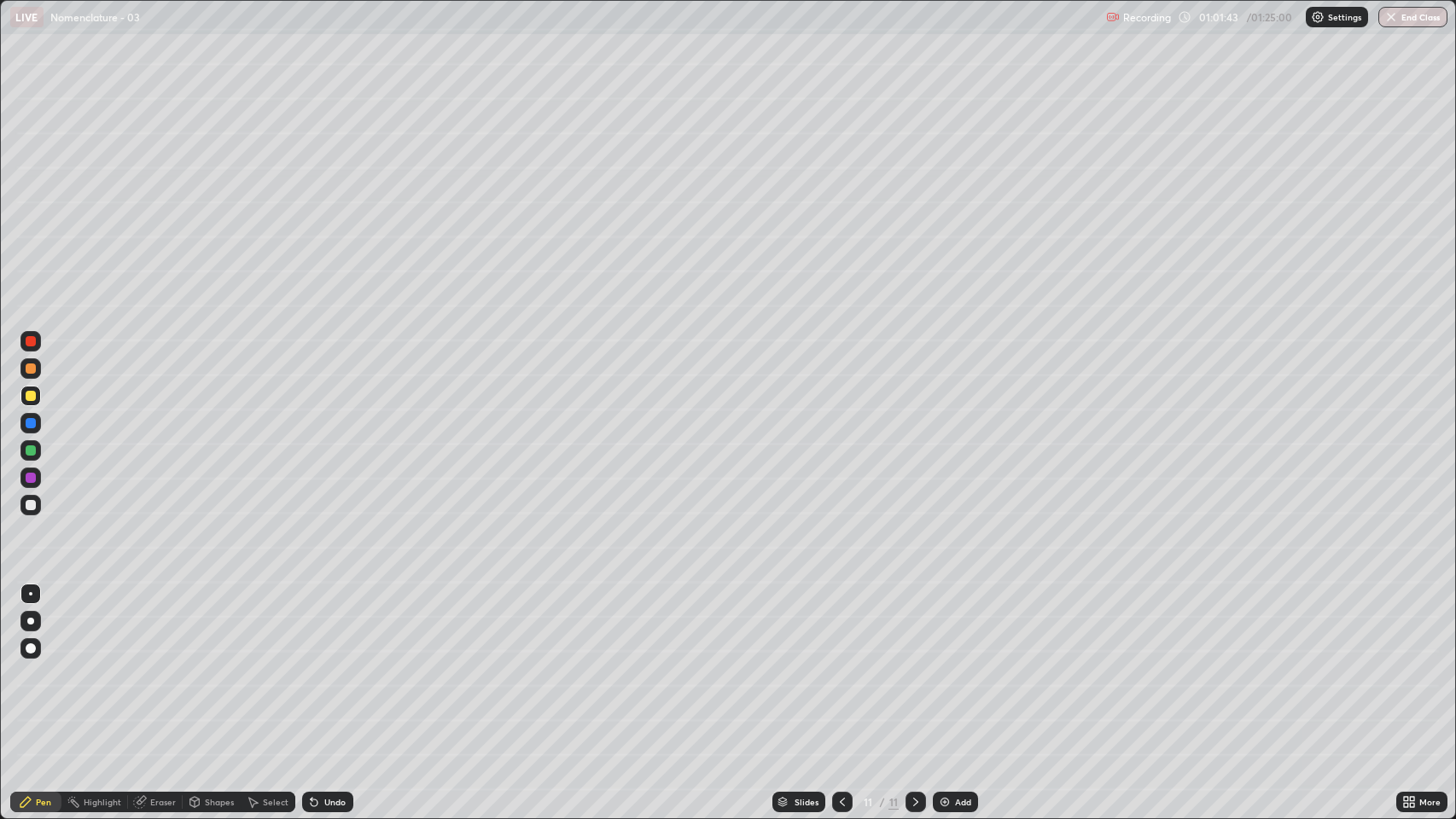
click at [321, 625] on div "Undo" at bounding box center [328, 802] width 52 height 21
click at [325, 625] on div "Undo" at bounding box center [334, 802] width 21 height 9
click at [29, 511] on div at bounding box center [31, 505] width 21 height 21
click at [34, 507] on div at bounding box center [31, 505] width 10 height 10
click at [34, 399] on div at bounding box center [31, 396] width 10 height 10
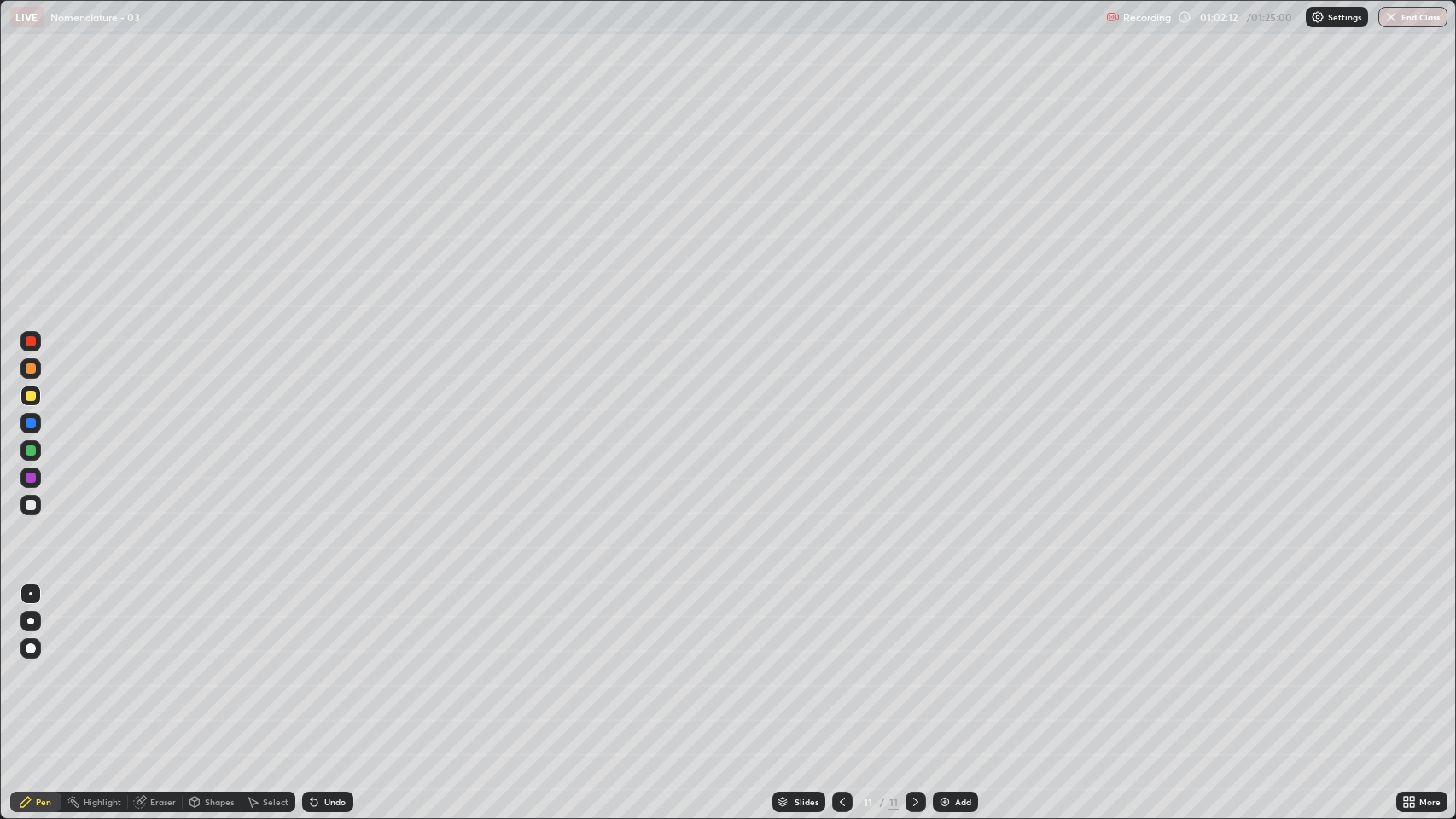
click at [28, 462] on div at bounding box center [31, 451] width 21 height 28
click at [34, 506] on div at bounding box center [31, 505] width 10 height 10
click at [29, 449] on div at bounding box center [31, 451] width 10 height 10
click at [313, 625] on icon at bounding box center [314, 803] width 7 height 7
click at [327, 625] on div "Undo" at bounding box center [334, 802] width 21 height 9
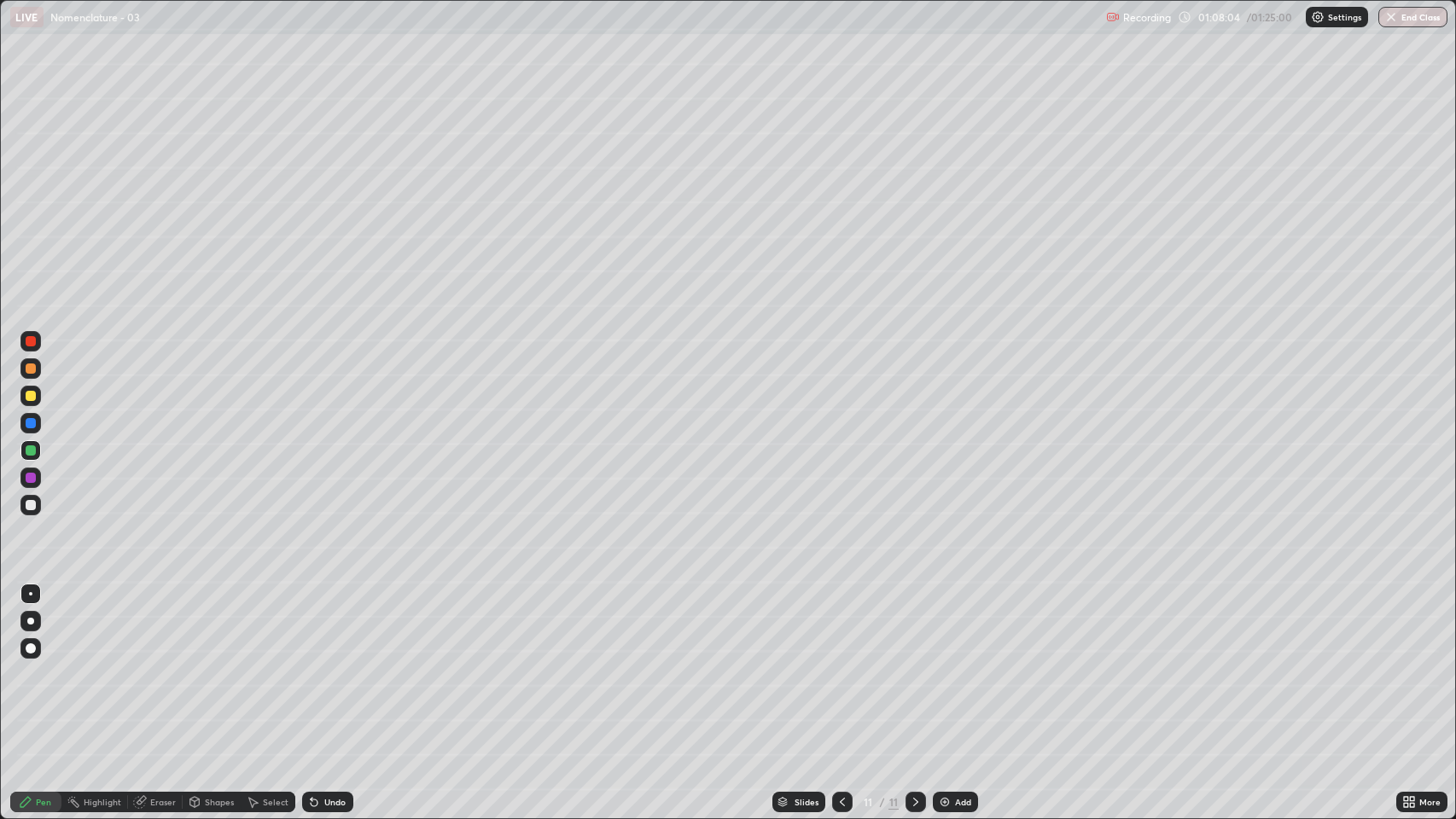
click at [333, 625] on div "Undo" at bounding box center [334, 802] width 21 height 9
click at [28, 481] on div at bounding box center [31, 478] width 10 height 10
click at [31, 507] on div at bounding box center [31, 505] width 10 height 10
click at [913, 625] on icon at bounding box center [915, 802] width 5 height 9
click at [940, 625] on img at bounding box center [945, 802] width 14 height 14
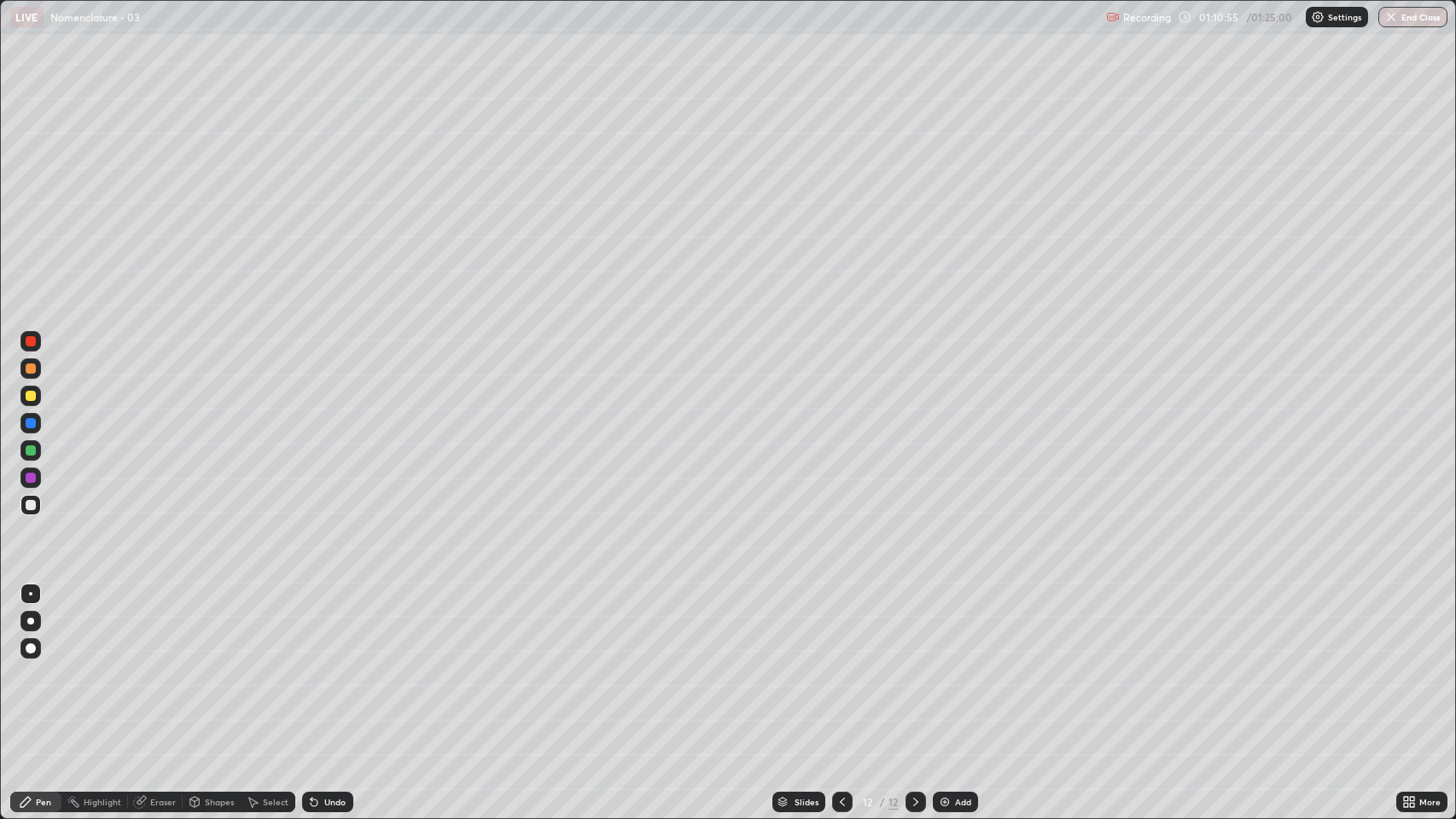
click at [31, 396] on div at bounding box center [31, 396] width 10 height 10
